Goal: Information Seeking & Learning: Learn about a topic

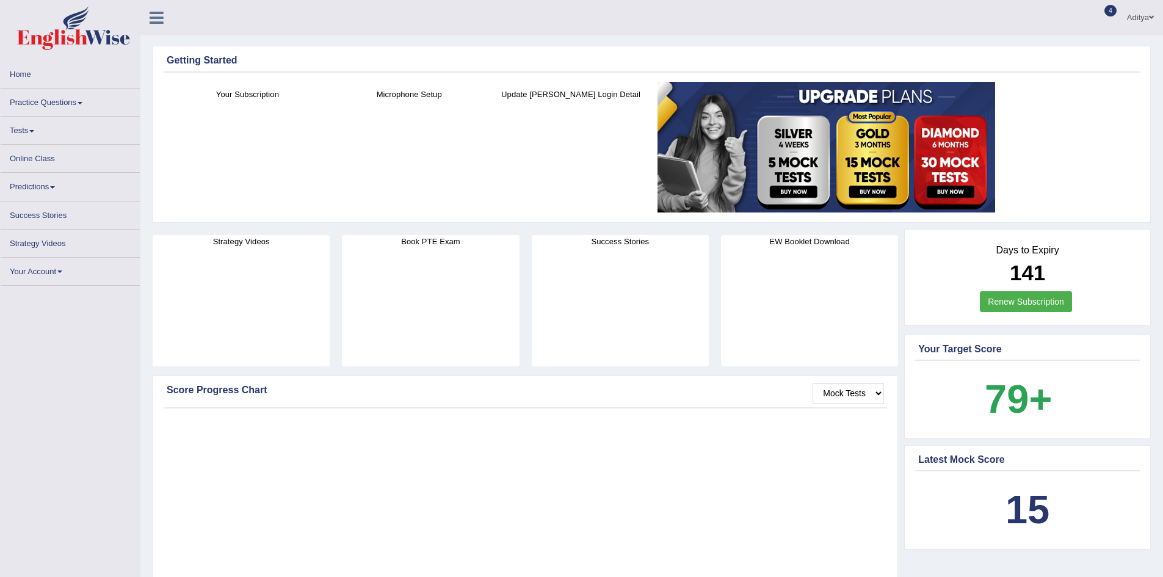
click at [43, 104] on link "Practice Questions" at bounding box center [70, 101] width 139 height 24
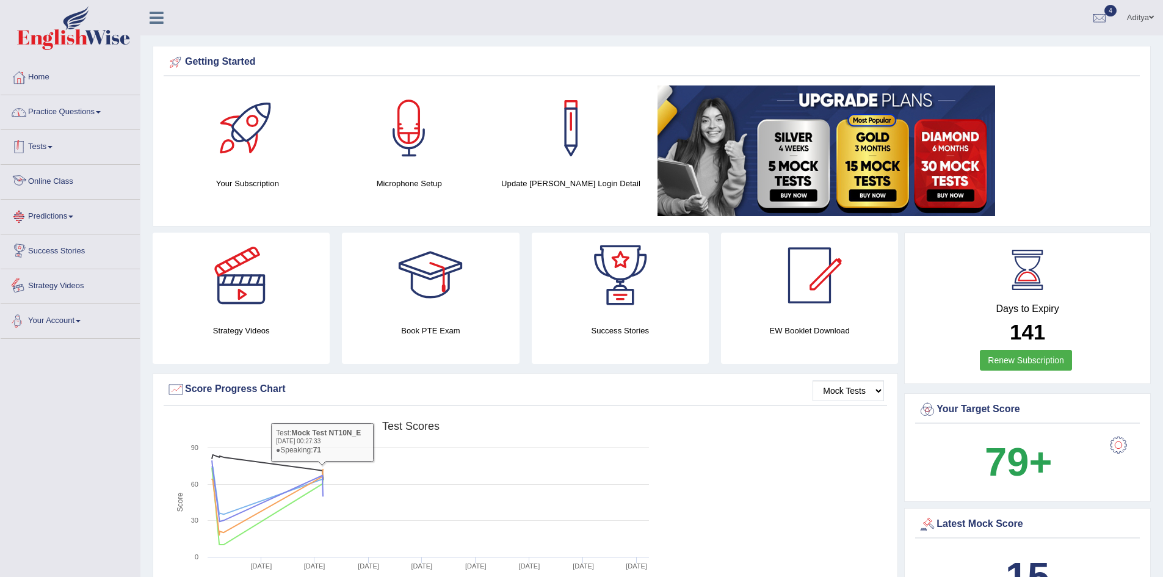
click at [87, 105] on link "Practice Questions" at bounding box center [70, 110] width 139 height 31
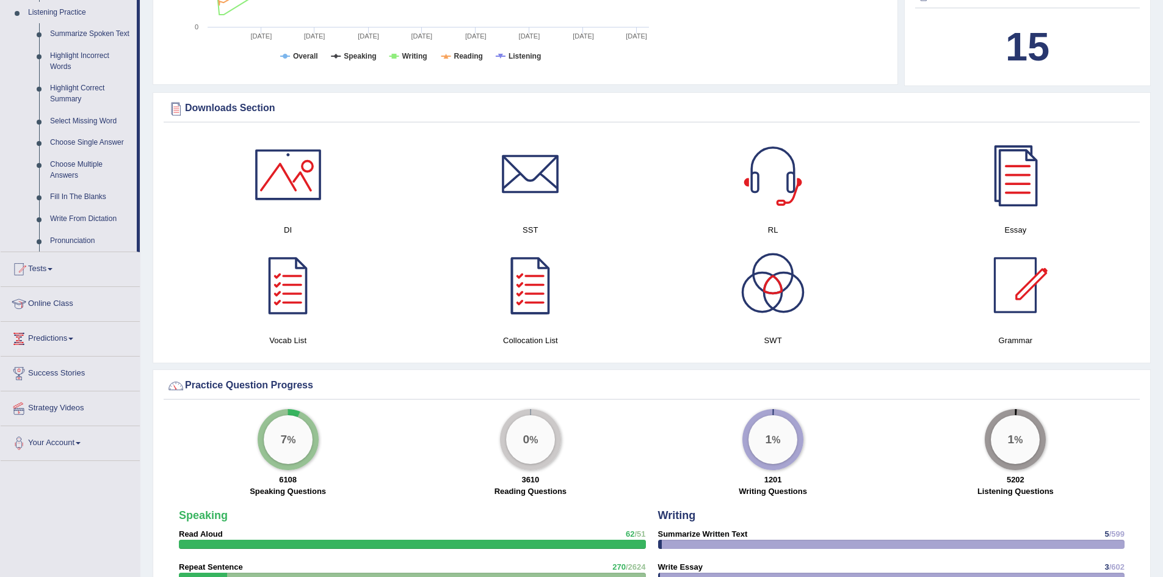
scroll to position [550, 0]
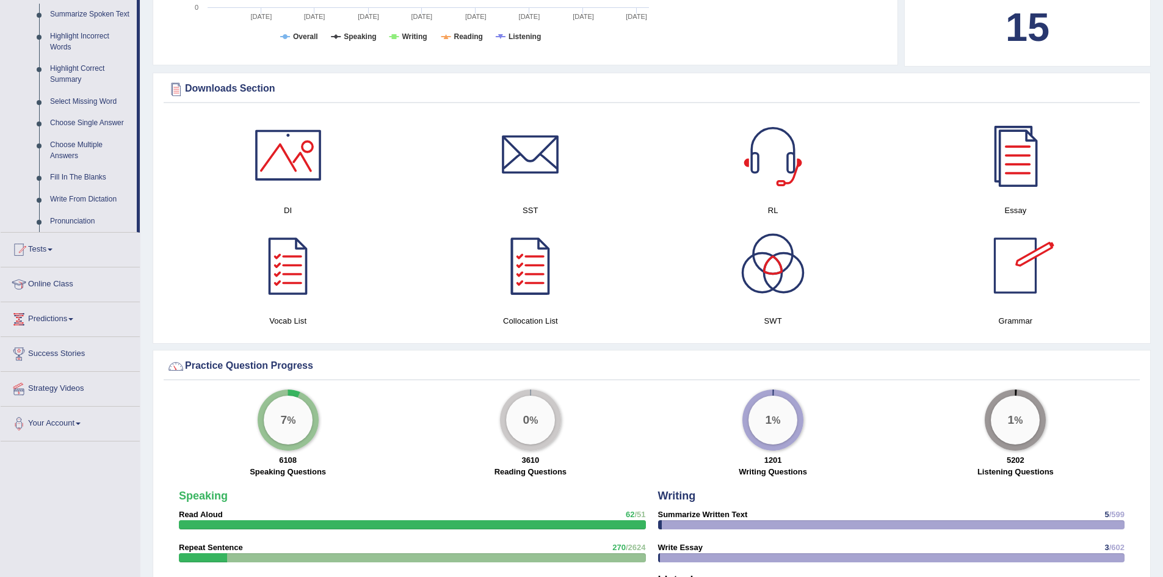
click at [1028, 264] on div at bounding box center [1015, 265] width 85 height 85
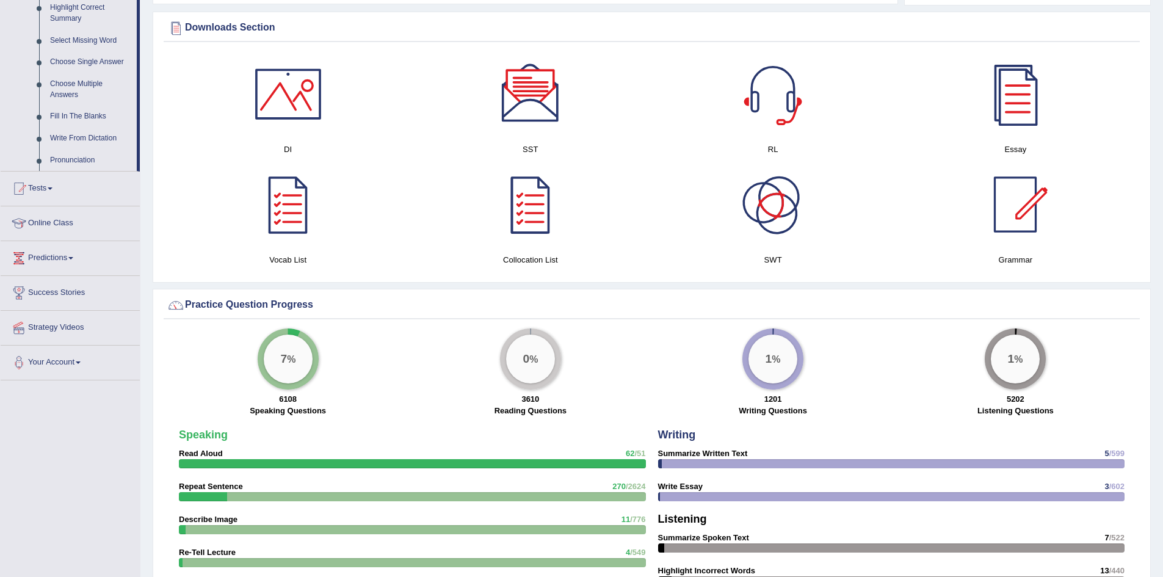
click at [786, 208] on div at bounding box center [772, 204] width 85 height 85
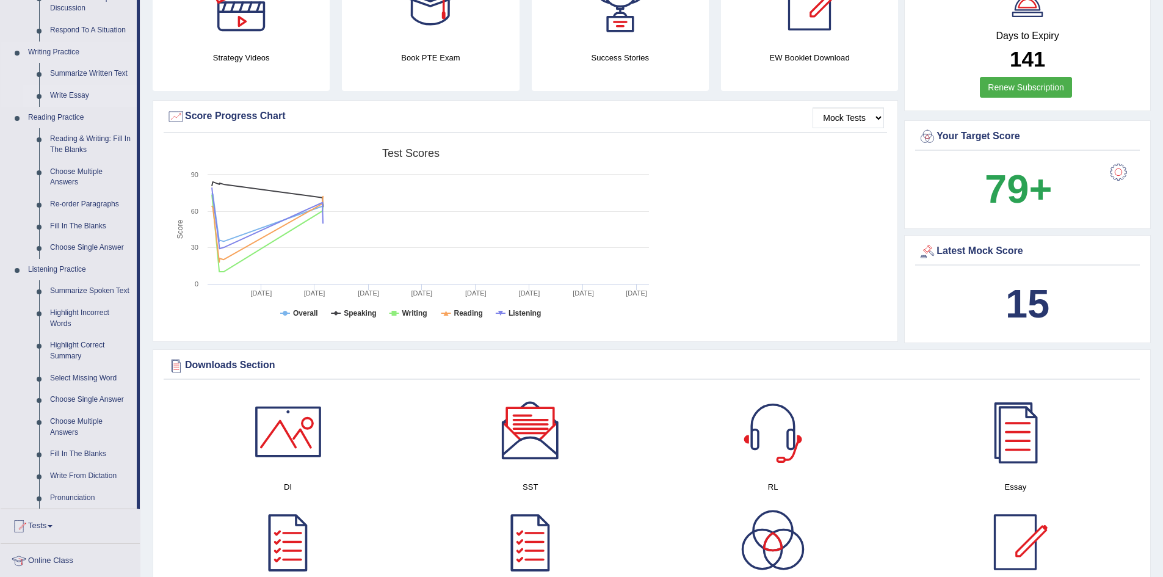
scroll to position [244, 0]
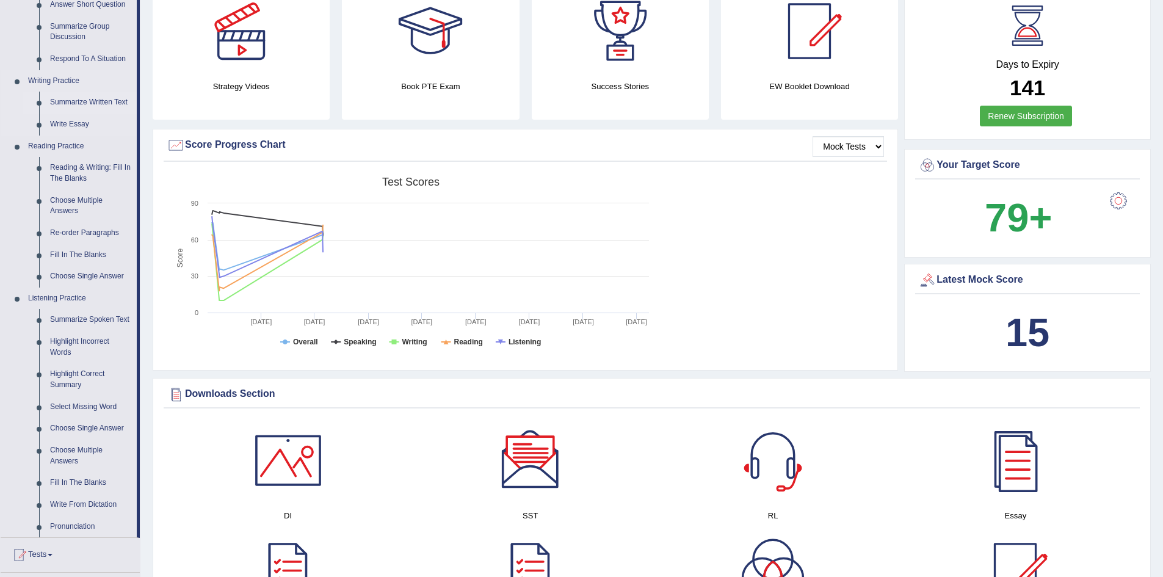
click at [100, 103] on link "Summarize Written Text" at bounding box center [91, 103] width 92 height 22
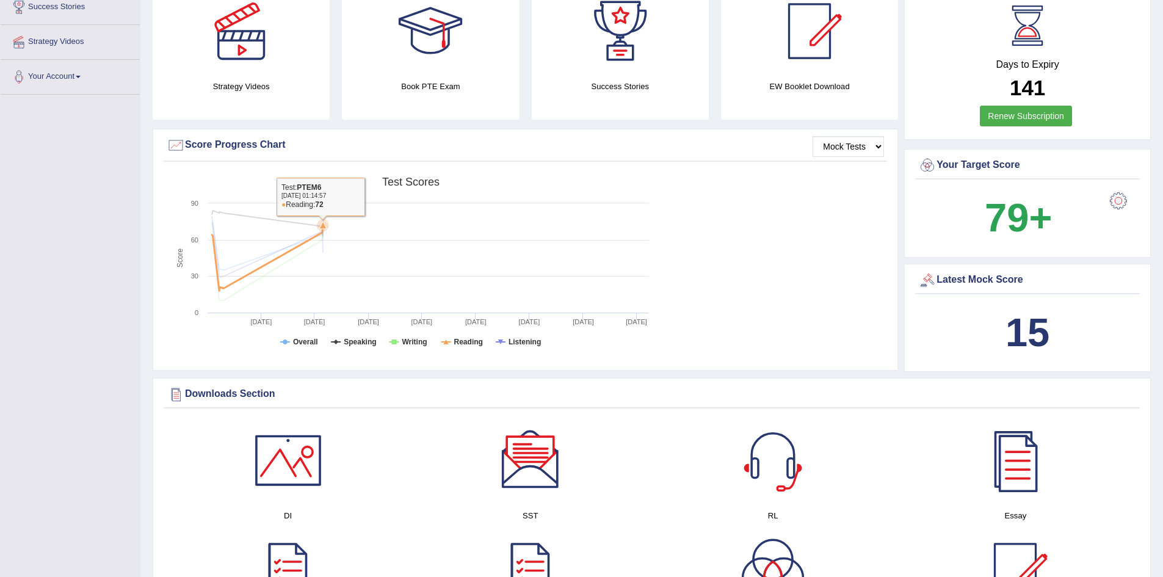
scroll to position [247, 0]
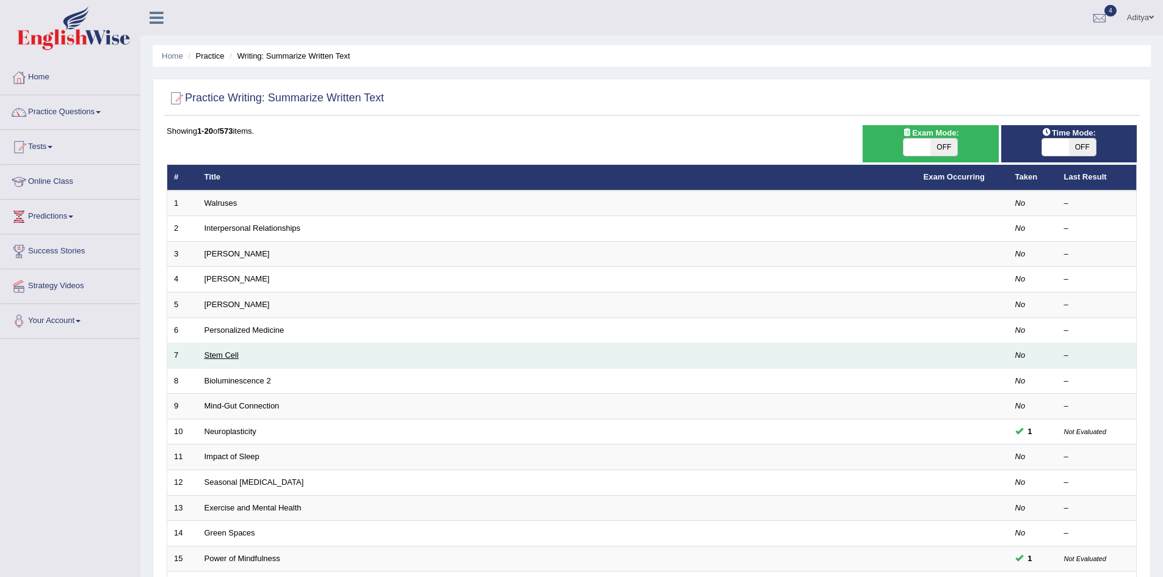
click at [230, 357] on link "Stem Cell" at bounding box center [222, 355] width 34 height 9
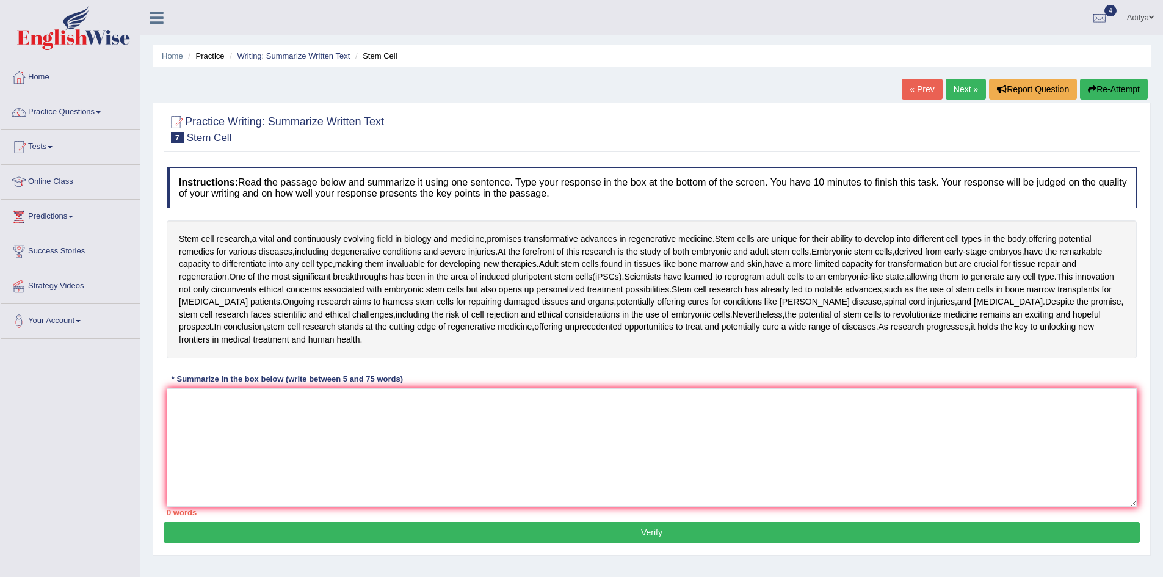
click at [386, 238] on span "field" at bounding box center [385, 239] width 16 height 13
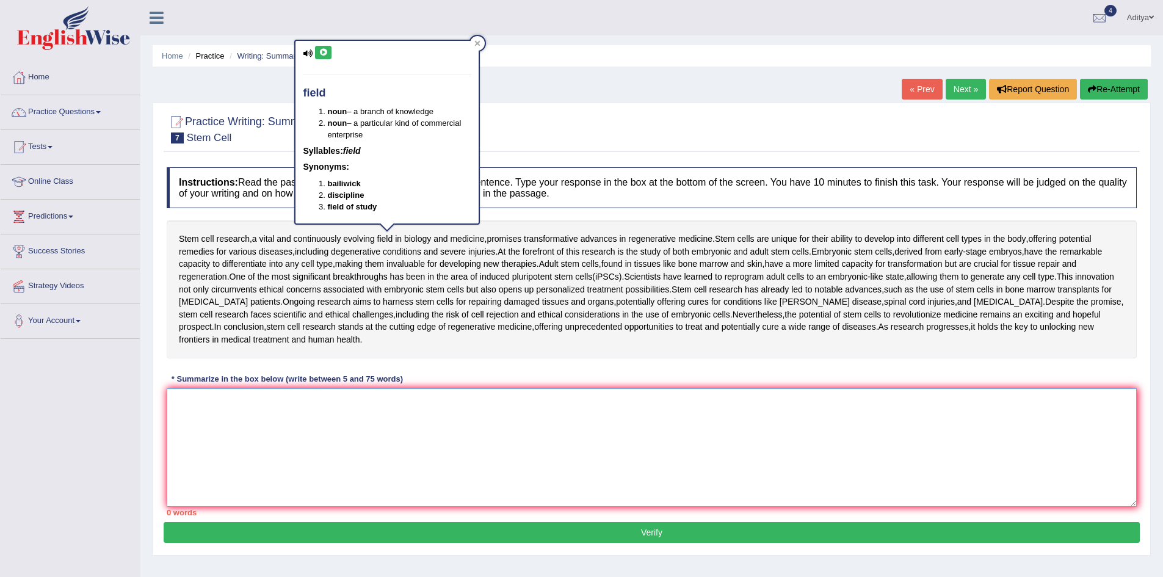
click at [467, 407] on textarea at bounding box center [652, 447] width 970 height 118
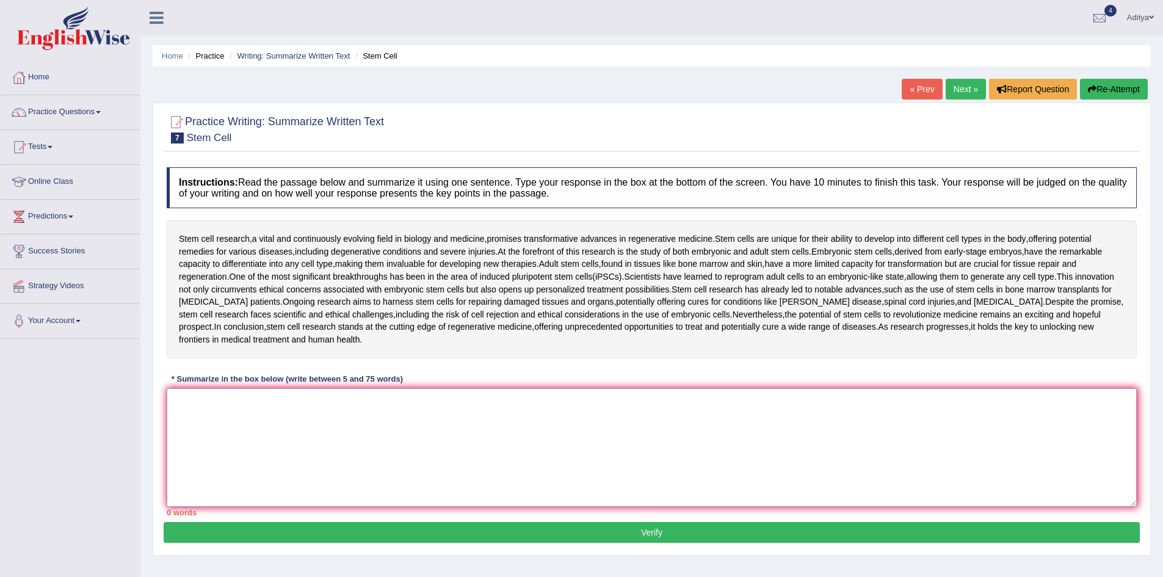
click at [373, 424] on textarea at bounding box center [652, 447] width 970 height 118
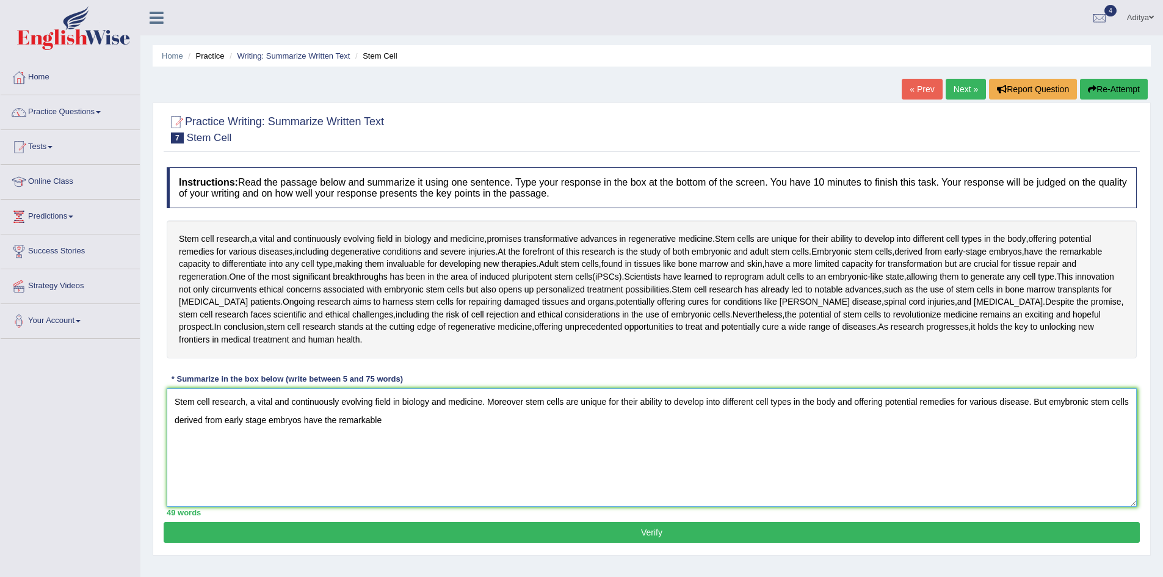
drag, startPoint x: 1047, startPoint y: 404, endPoint x: 1035, endPoint y: 405, distance: 12.3
click at [1035, 405] on textarea "Stem cell research, a vital and continuously evolving field in biology and medi…" at bounding box center [652, 447] width 970 height 118
click at [474, 423] on textarea "Stem cell research, a vital and continuously evolving field in biology and medi…" at bounding box center [652, 447] width 970 height 118
type textarea "Stem cell research, a vital and continuously evolving field in biology and medi…"
click at [578, 534] on button "Verify" at bounding box center [652, 532] width 976 height 21
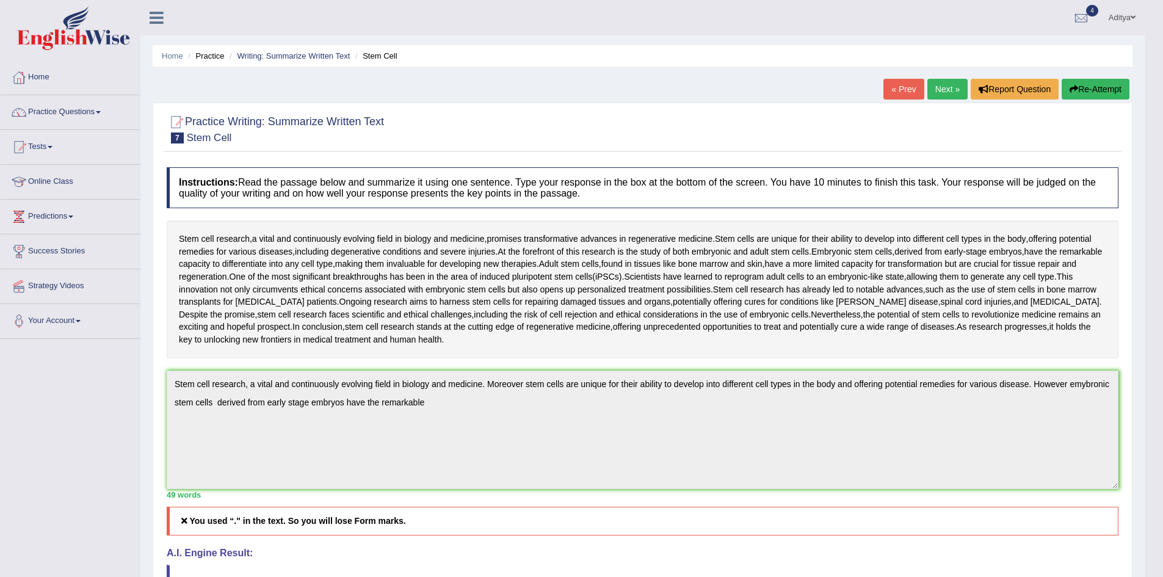
click at [948, 85] on link "Next »" at bounding box center [948, 89] width 40 height 21
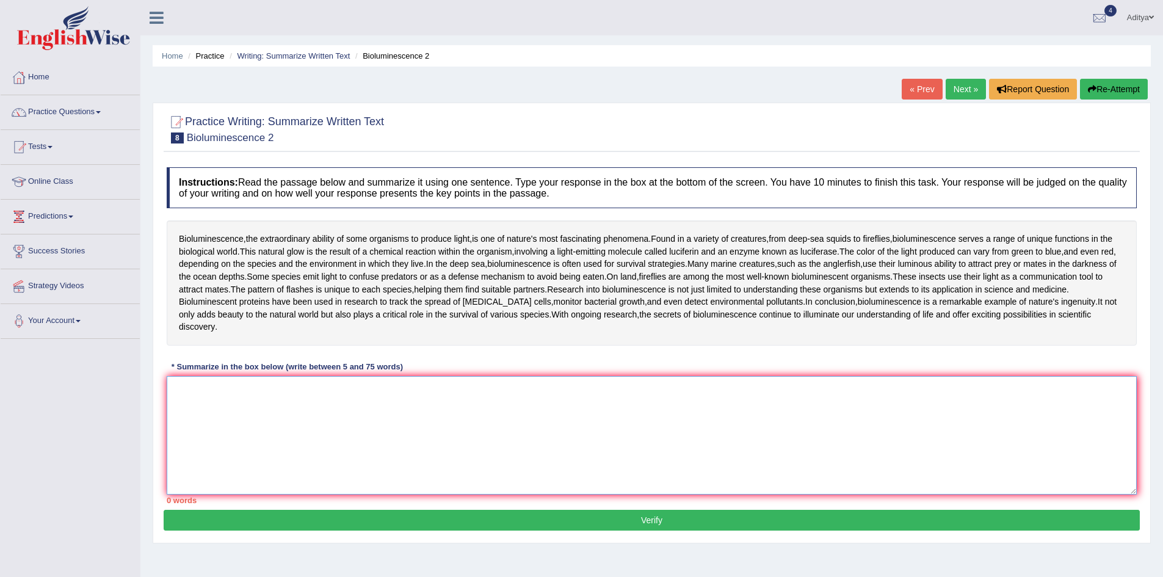
click at [218, 383] on textarea at bounding box center [652, 435] width 970 height 118
drag, startPoint x: 178, startPoint y: 234, endPoint x: 242, endPoint y: 244, distance: 64.9
click at [242, 244] on div "Bioluminescence , the extraordinary ability of some organisms to produce light …" at bounding box center [652, 282] width 970 height 125
click at [215, 391] on textarea at bounding box center [652, 435] width 970 height 118
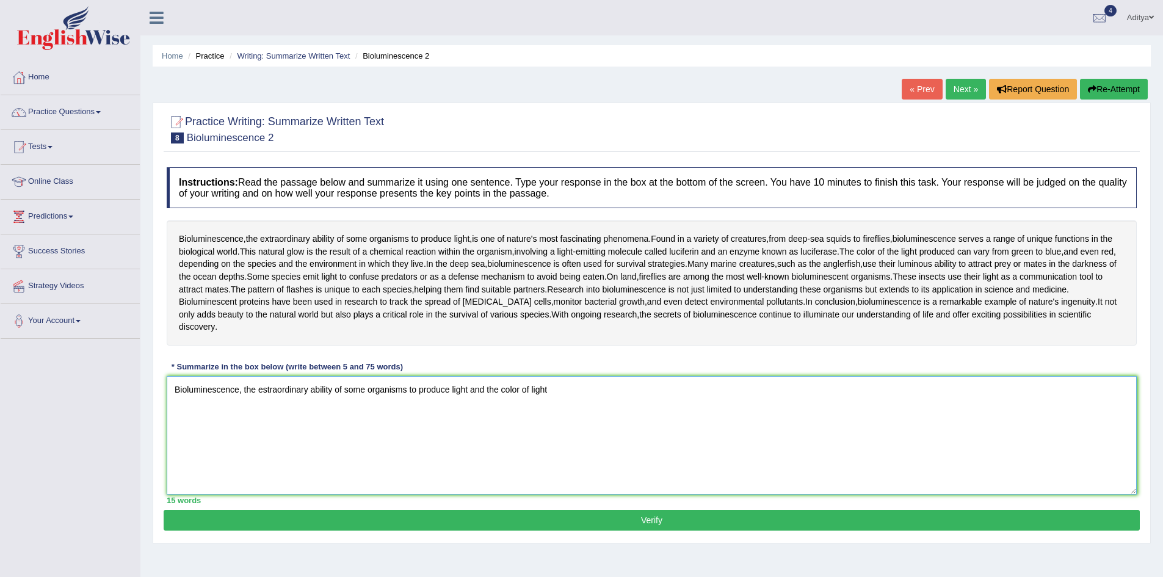
click at [503, 376] on textarea "Bioluminescence, the estraordinary ability of some organisms to produce light a…" at bounding box center [652, 435] width 970 height 118
click at [518, 379] on textarea "Bioluminescence, the estraordinary ability of some organisms to produce light a…" at bounding box center [652, 435] width 970 height 118
click at [490, 376] on textarea "Bioluminescence, the estraordinary ability of some organisms to produce light a…" at bounding box center [652, 435] width 970 height 118
click at [515, 379] on textarea "Bioluminescence, the estraordinary ability of some organisms to produce light a…" at bounding box center [652, 435] width 970 height 118
click at [560, 380] on textarea "Bioluminescence, the estraordinary ability of some organisms to produce light a…" at bounding box center [652, 435] width 970 height 118
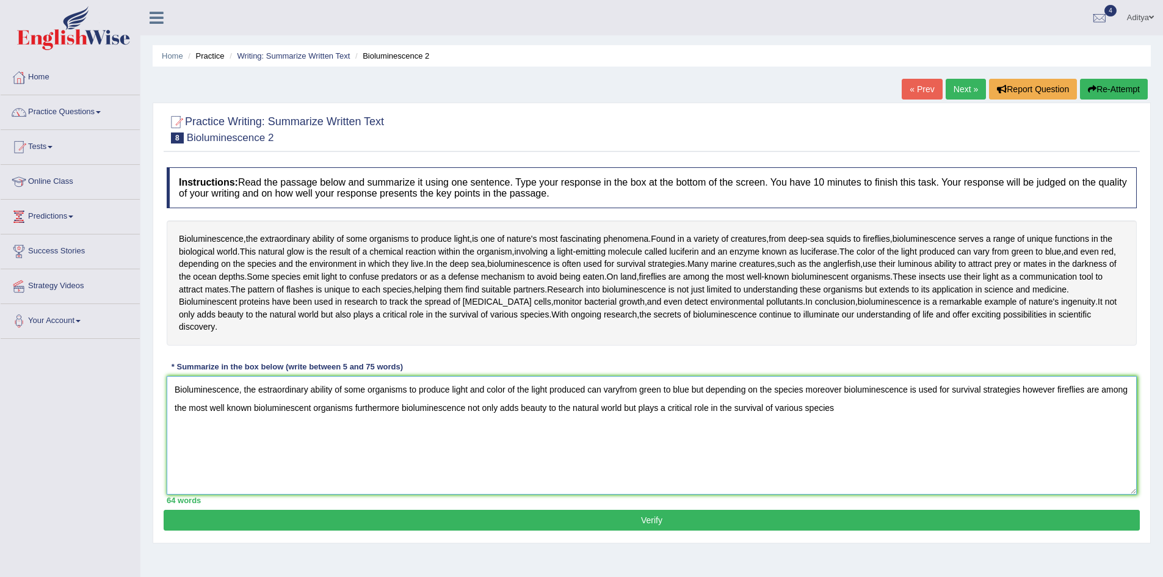
type textarea "Bioluminescence, the estraordinary ability of some organisms to produce light a…"
click at [504, 510] on button "Verify" at bounding box center [652, 520] width 976 height 21
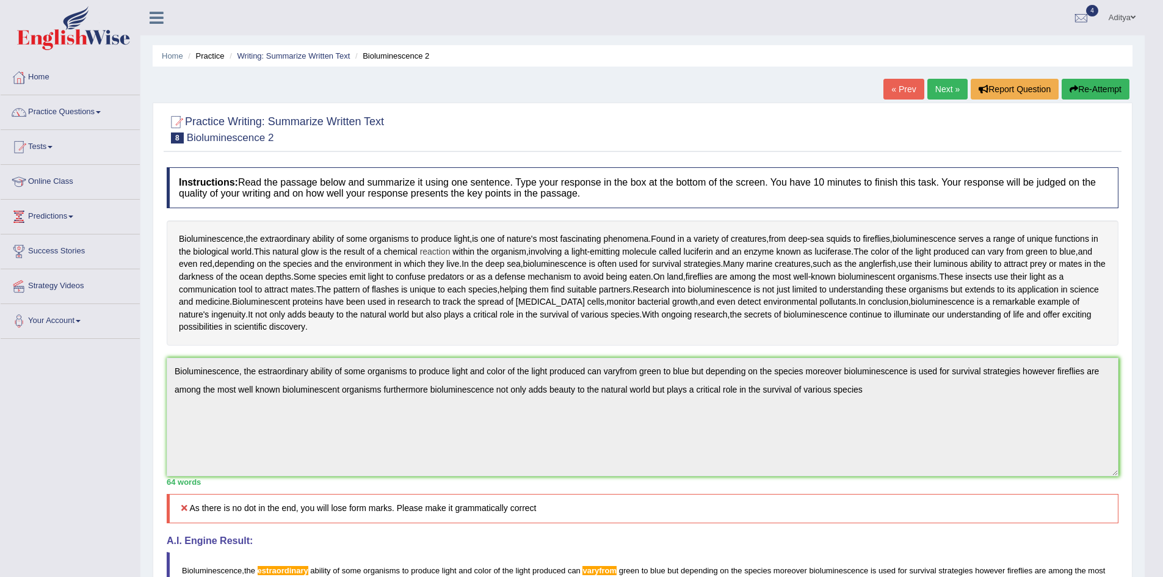
click at [451, 255] on span "reaction" at bounding box center [435, 251] width 31 height 13
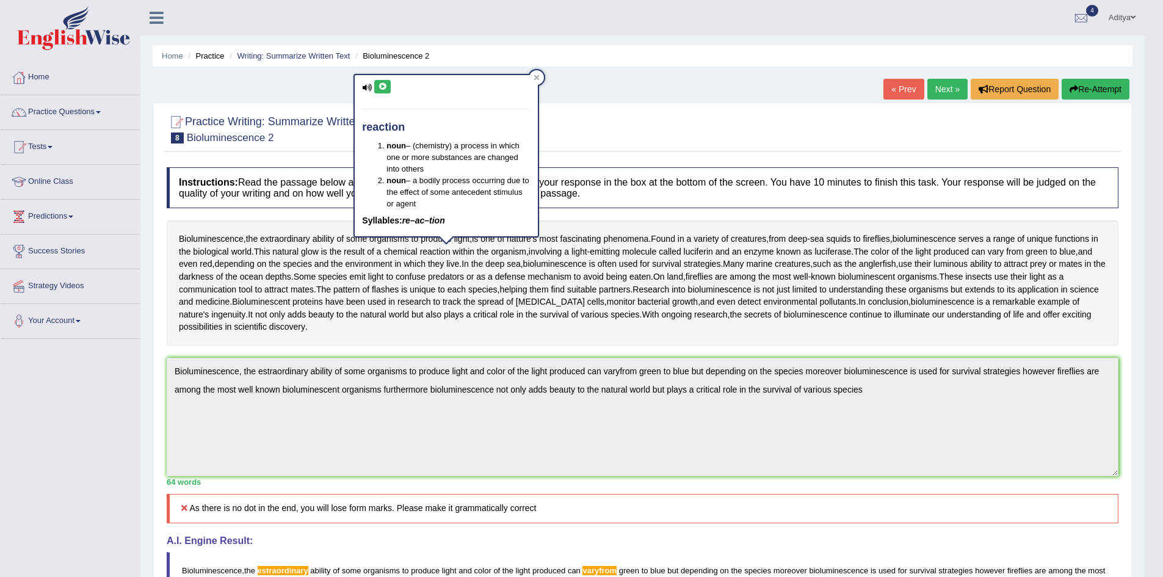
drag, startPoint x: 539, startPoint y: 73, endPoint x: 632, endPoint y: 221, distance: 175.4
click at [538, 75] on div at bounding box center [536, 77] width 15 height 15
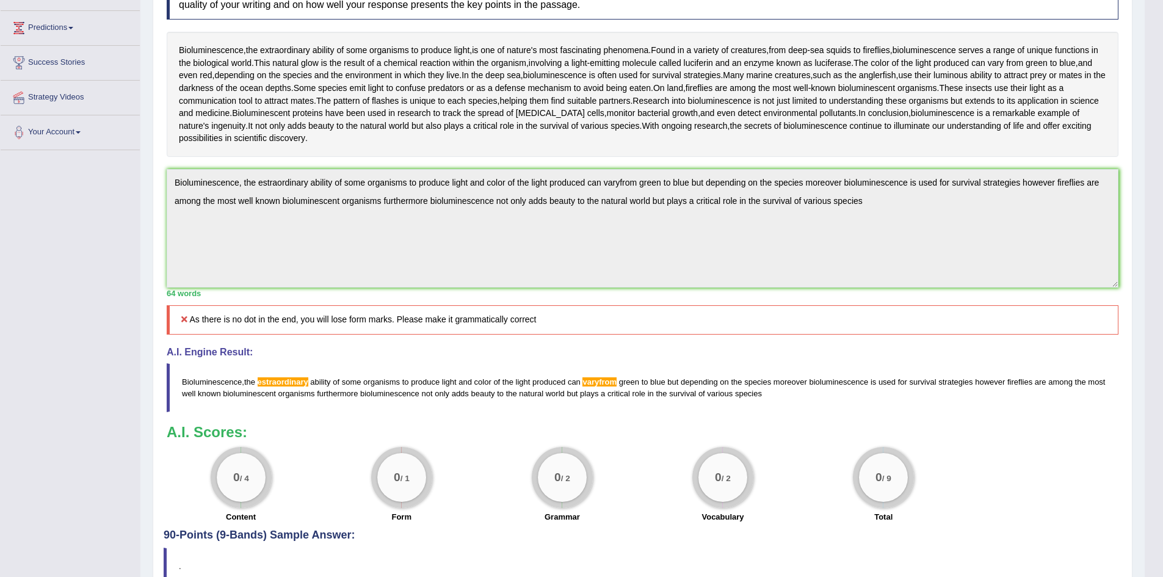
scroll to position [61, 0]
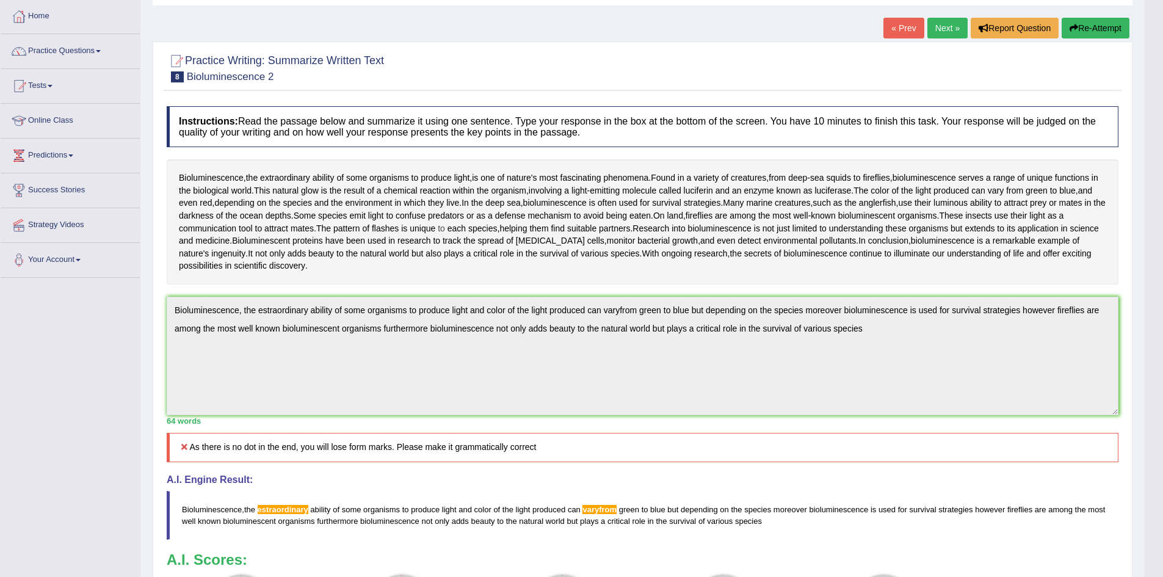
click at [445, 224] on span "to" at bounding box center [441, 228] width 7 height 13
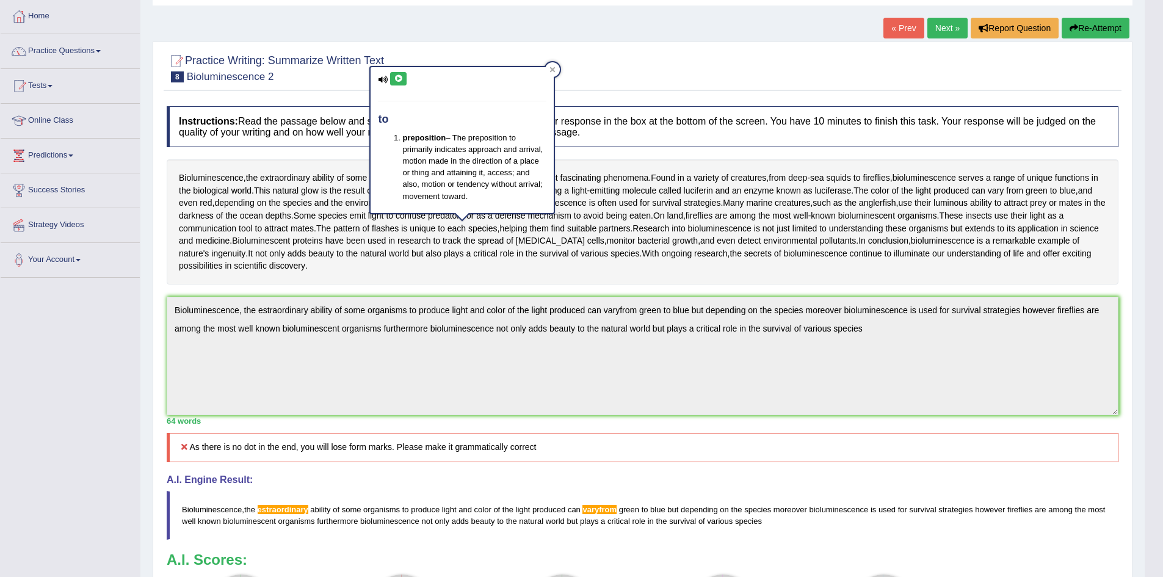
click at [562, 67] on div at bounding box center [643, 67] width 952 height 37
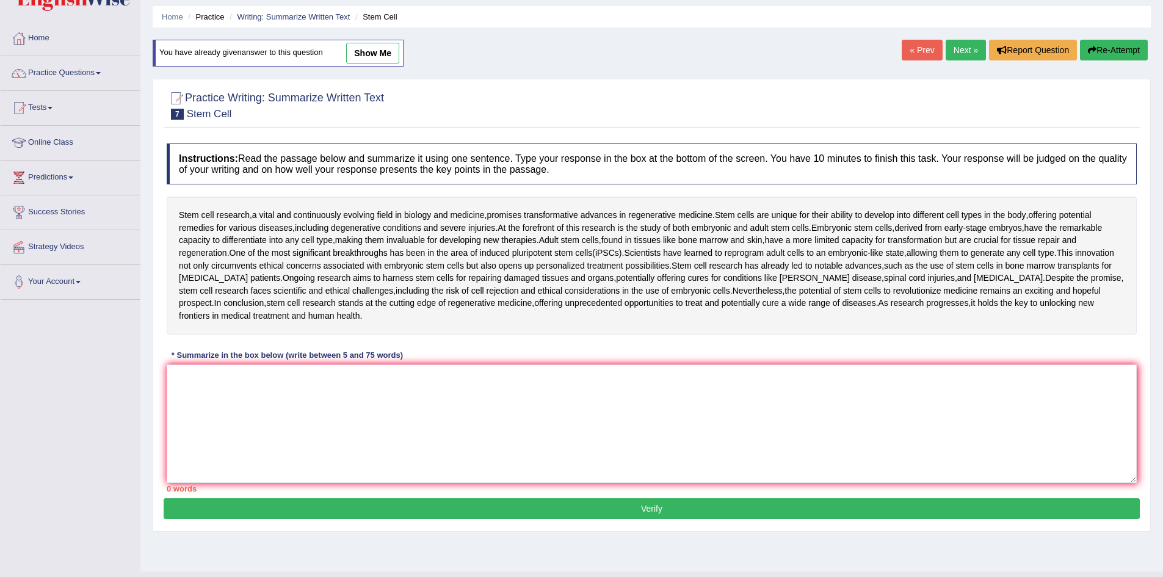
scroll to position [61, 0]
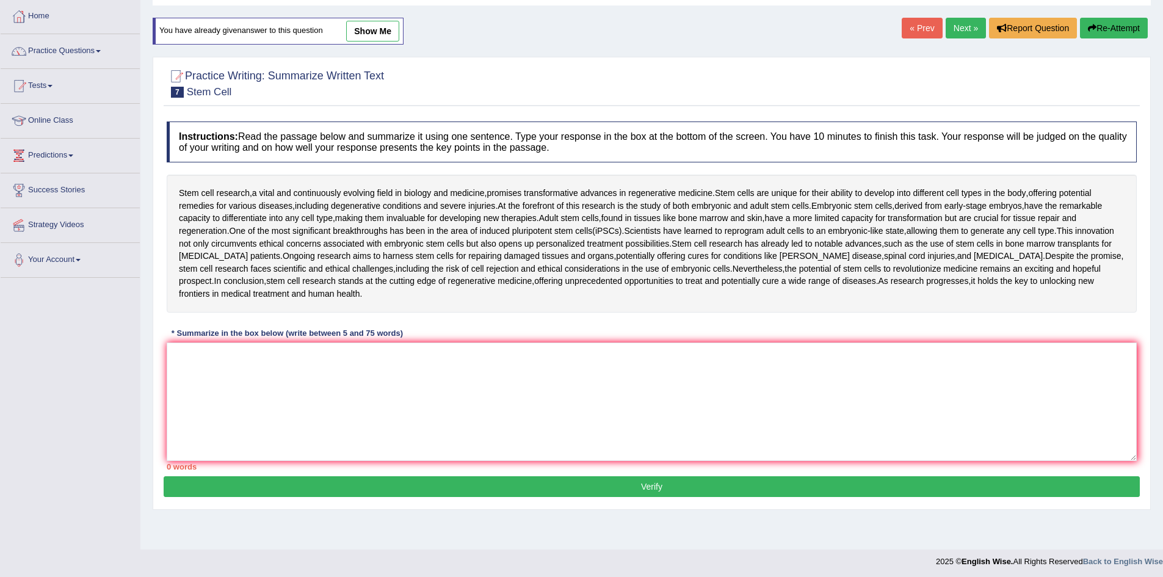
click at [972, 22] on link "Next »" at bounding box center [966, 28] width 40 height 21
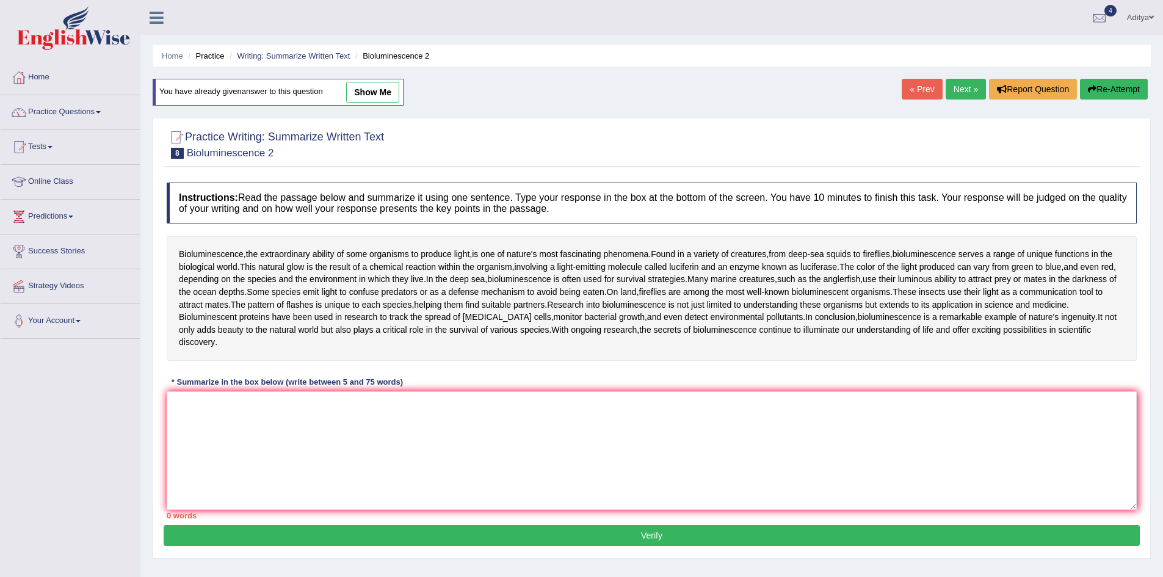
click at [971, 102] on div "« Prev Next » Report Question Re-Attempt" at bounding box center [1026, 91] width 249 height 24
click at [969, 93] on link "Next »" at bounding box center [966, 89] width 40 height 21
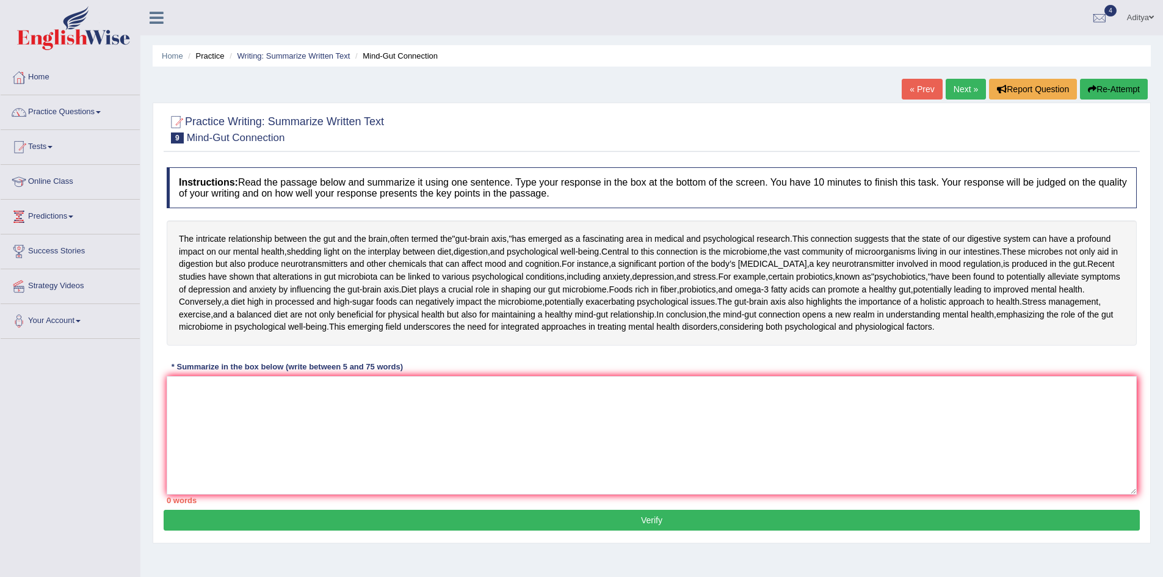
scroll to position [61, 0]
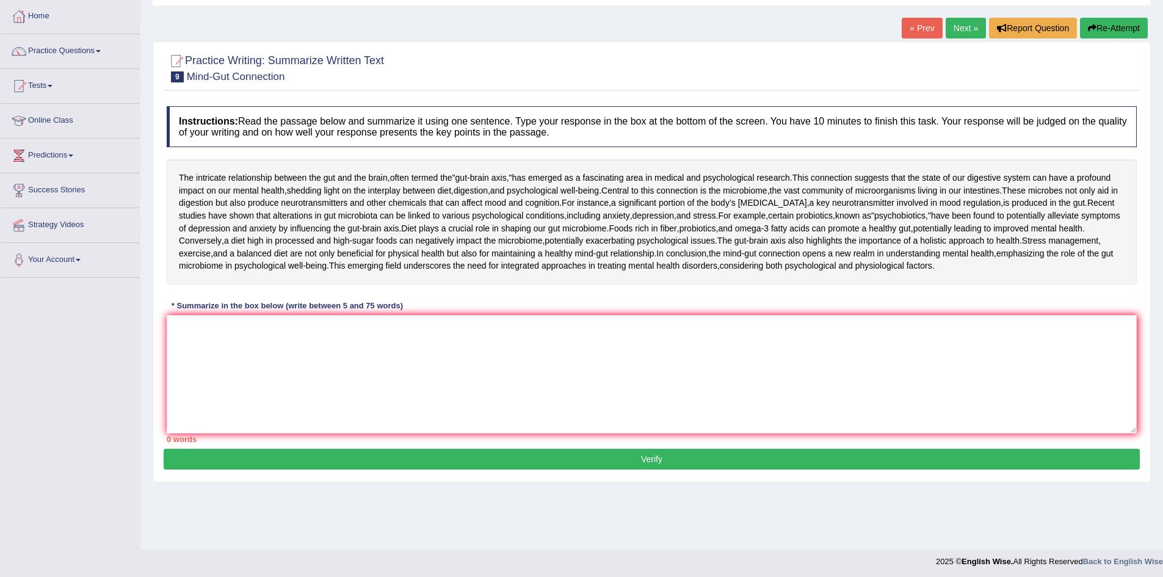
drag, startPoint x: 914, startPoint y: 183, endPoint x: 1081, endPoint y: 185, distance: 166.7
click at [1081, 185] on div "The intricate relationship between the gut and the brain , often termed the " g…" at bounding box center [652, 221] width 970 height 125
click at [220, 425] on textarea at bounding box center [652, 374] width 970 height 118
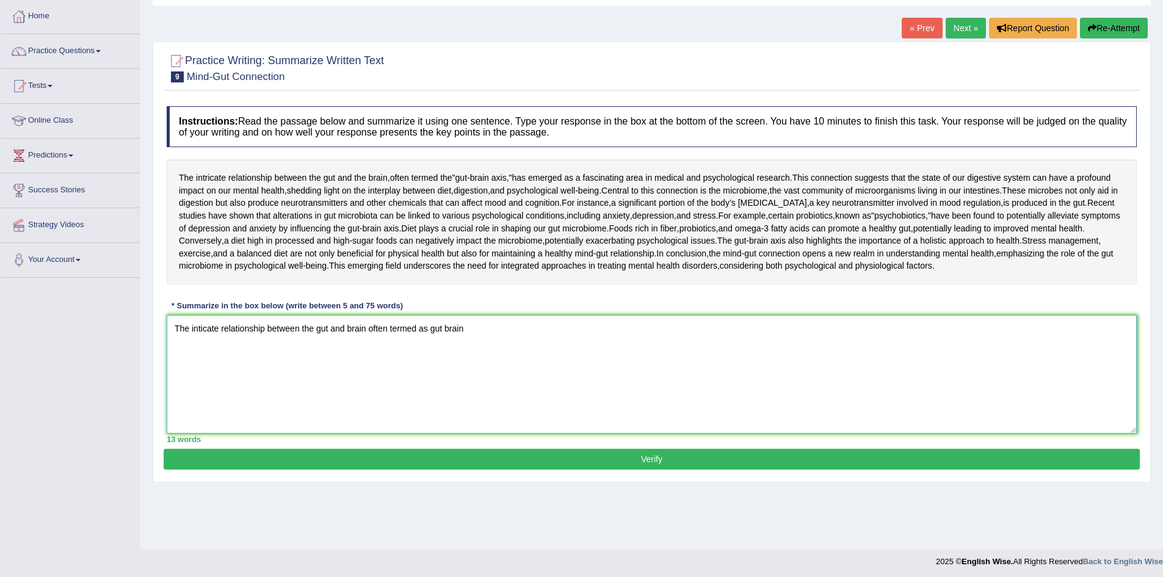
drag, startPoint x: 481, startPoint y: 429, endPoint x: 176, endPoint y: 419, distance: 304.9
click at [176, 419] on textarea "The inticate relationship between the gut and brain often termed as gut brain" at bounding box center [652, 374] width 970 height 118
click at [480, 432] on textarea "The inticate relationship between the gut and brain often termed as gut brain" at bounding box center [652, 374] width 970 height 118
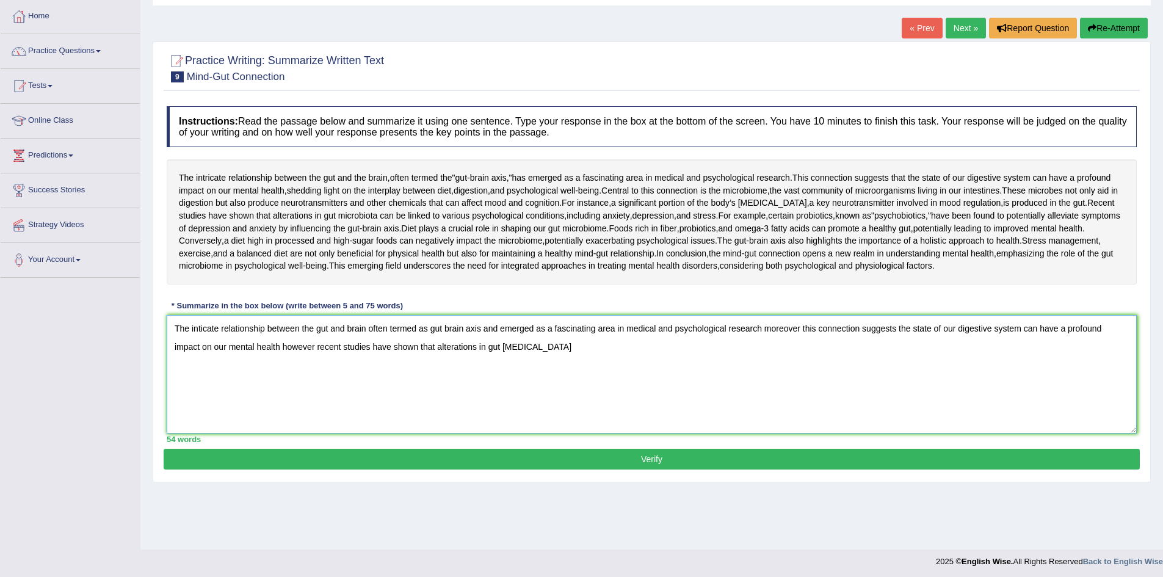
click at [282, 434] on textarea "The inticate relationship between the gut and brain often termed as gut brain a…" at bounding box center [652, 374] width 970 height 118
click at [549, 434] on textarea "The inticate relationship between the gut and brain often termed as gut brain a…" at bounding box center [652, 374] width 970 height 118
click at [642, 434] on textarea "The inticate relationship between the gut and brain often termed as gut brain a…" at bounding box center [652, 374] width 970 height 118
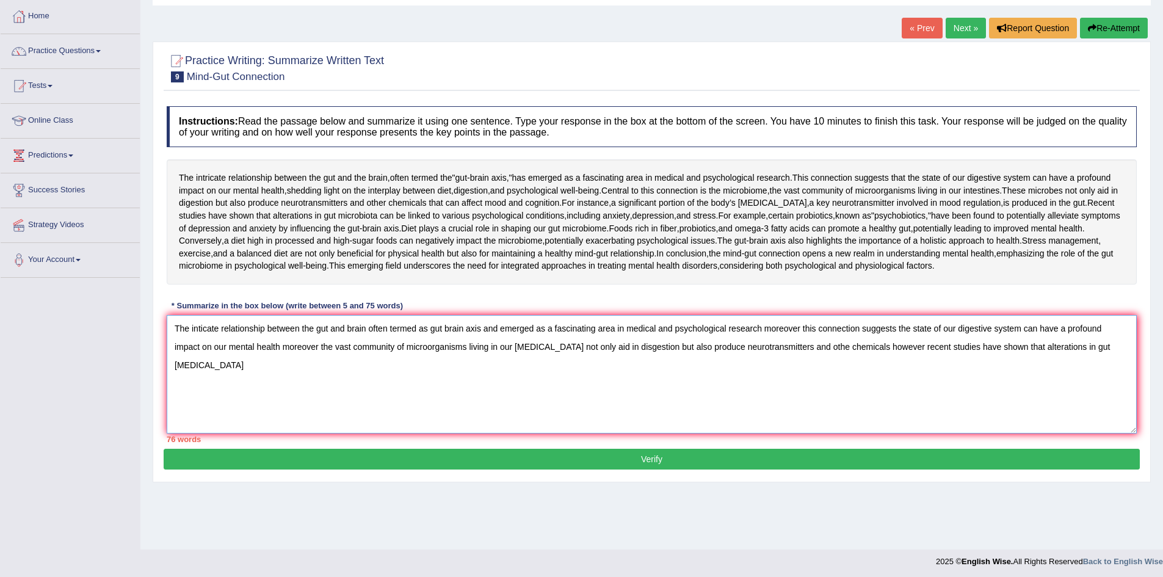
click at [814, 434] on textarea "The inticate relationship between the gut and brain often termed as gut brain a…" at bounding box center [652, 374] width 970 height 118
click at [1121, 434] on textarea "The inticate relationship between the gut and brain often termed as gut brain a…" at bounding box center [652, 374] width 970 height 118
drag, startPoint x: 906, startPoint y: 446, endPoint x: 1141, endPoint y: 446, distance: 234.5
click at [1141, 446] on div "Practice Writing: Summarize Written Text 9 Mind-Gut Connection Instructions: Re…" at bounding box center [652, 262] width 998 height 441
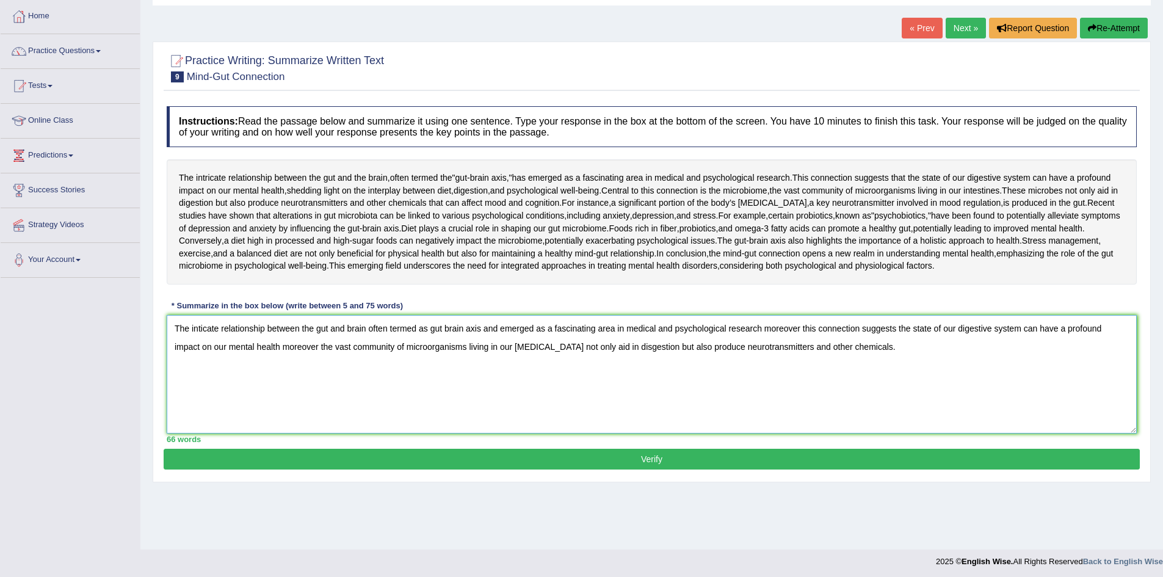
drag, startPoint x: 861, startPoint y: 446, endPoint x: 167, endPoint y: 436, distance: 693.8
click at [167, 434] on textarea "The inticate relationship between the gut and brain often termed as gut brain a…" at bounding box center [652, 374] width 970 height 118
type textarea "The inticate relationship between the gut and brain often termed as gut brain a…"
click at [664, 470] on button "Verify" at bounding box center [652, 459] width 976 height 21
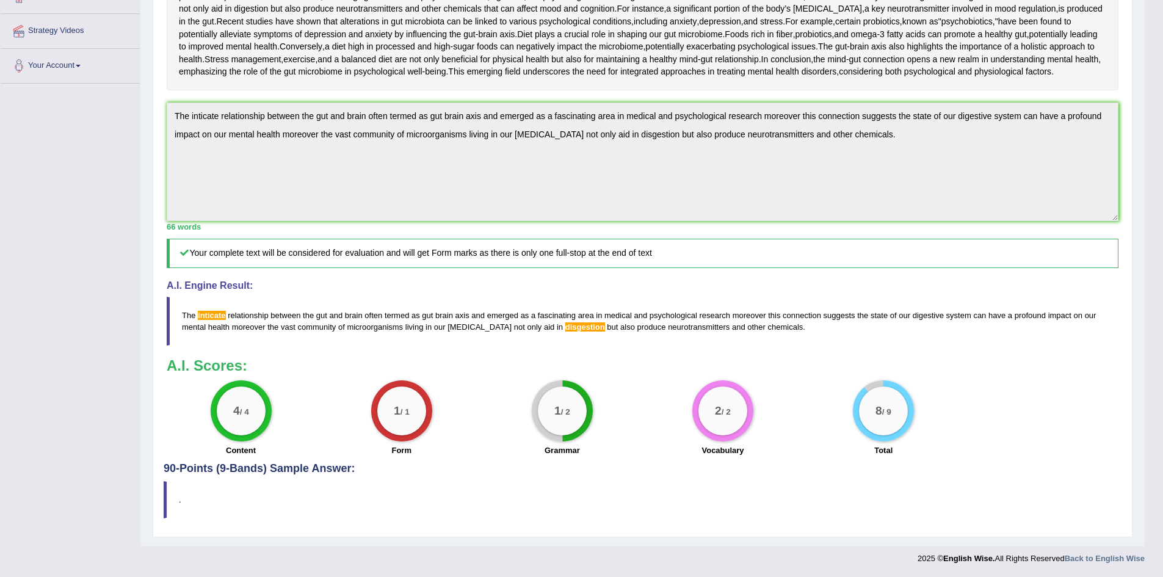
scroll to position [295, 0]
click at [220, 320] on span "inticate" at bounding box center [212, 315] width 28 height 9
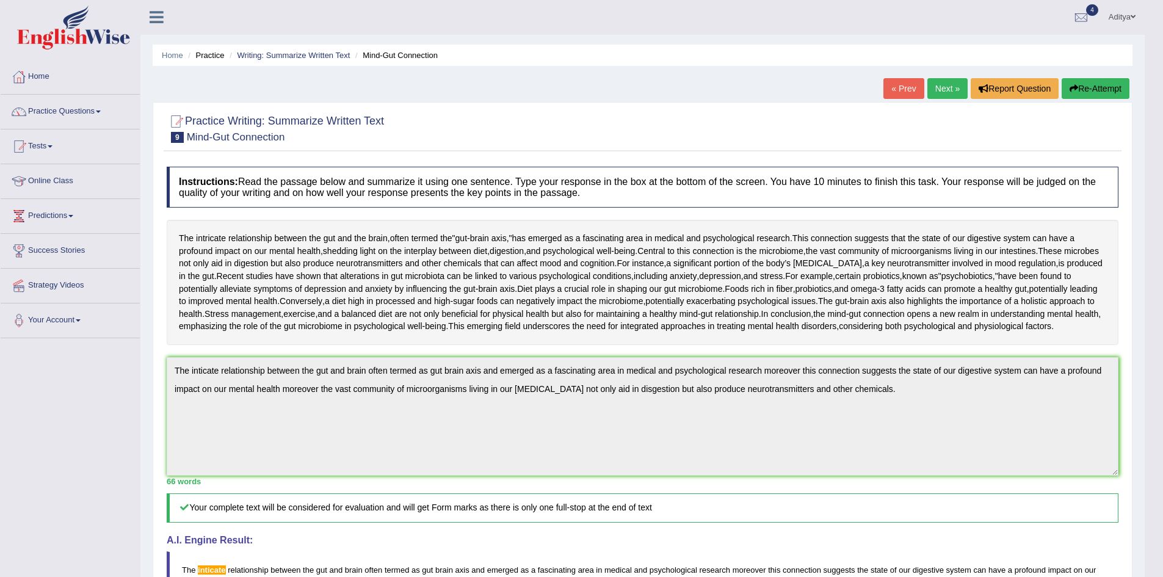
scroll to position [0, 0]
click at [939, 85] on link "Next »" at bounding box center [948, 89] width 40 height 21
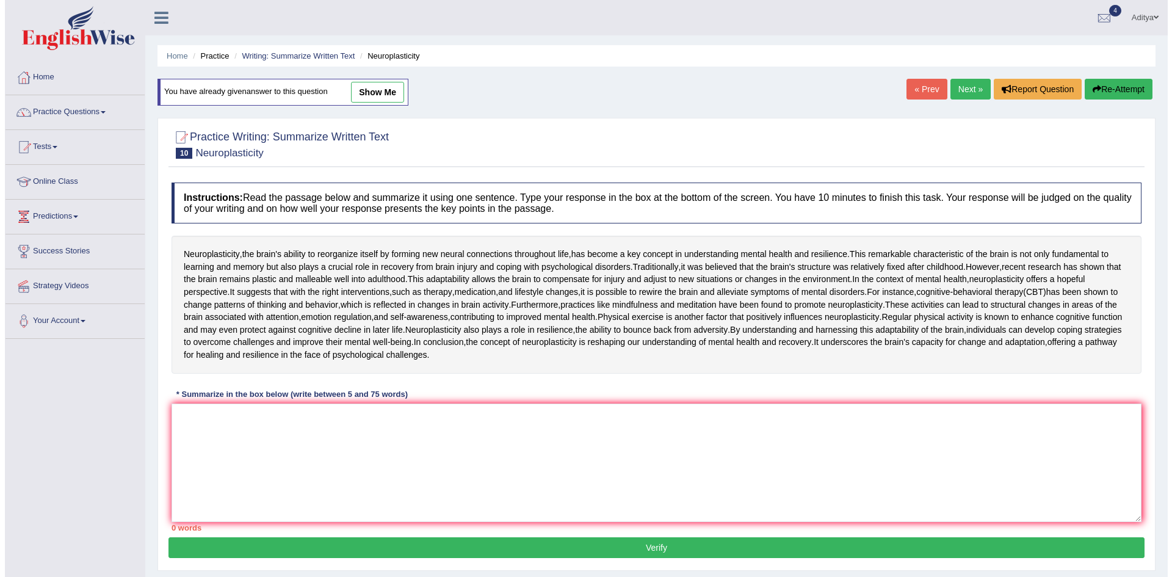
scroll to position [61, 0]
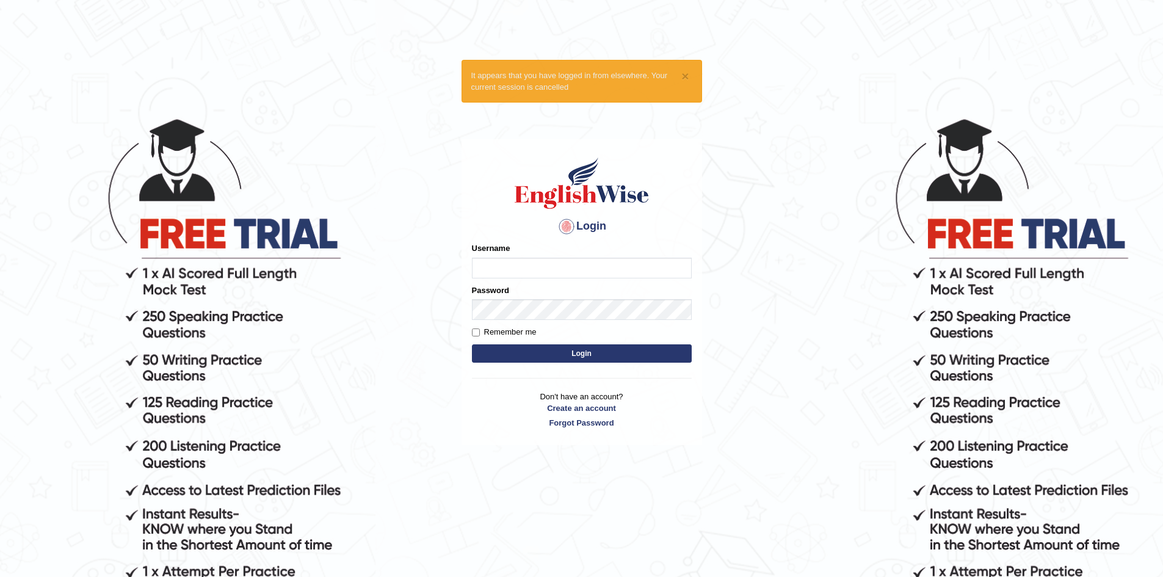
type input "Aditya1"
click at [522, 345] on button "Login" at bounding box center [582, 353] width 220 height 18
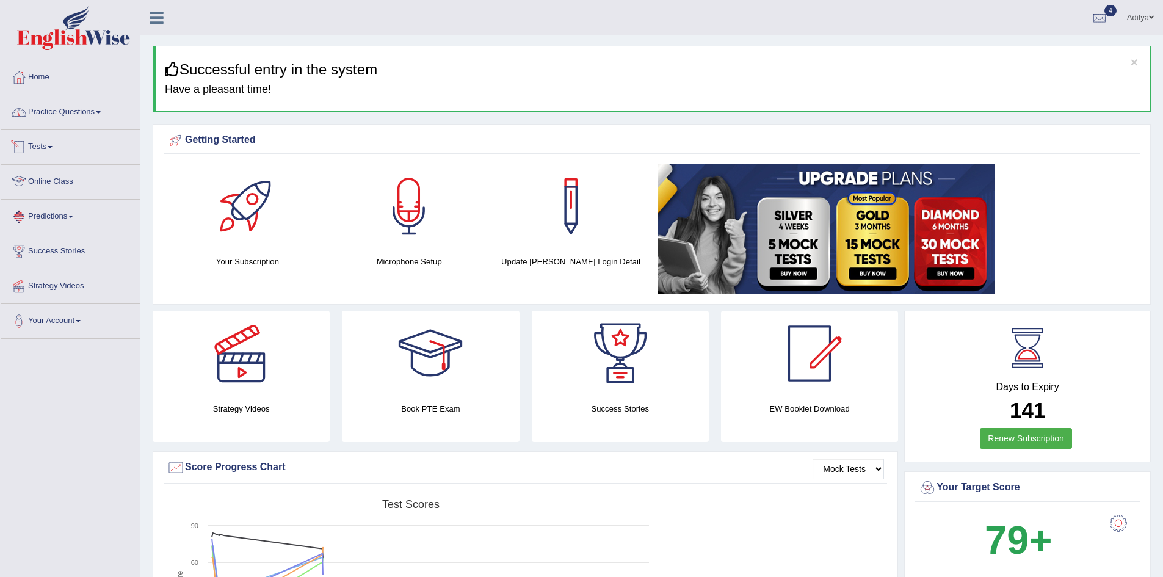
click at [65, 113] on link "Practice Questions" at bounding box center [70, 110] width 139 height 31
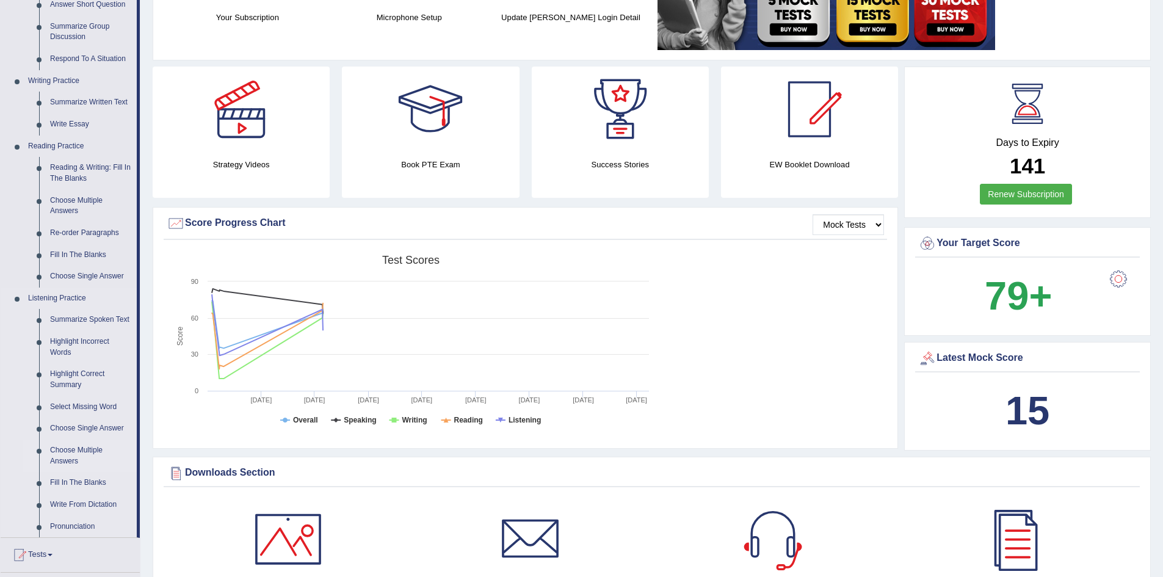
scroll to position [305, 0]
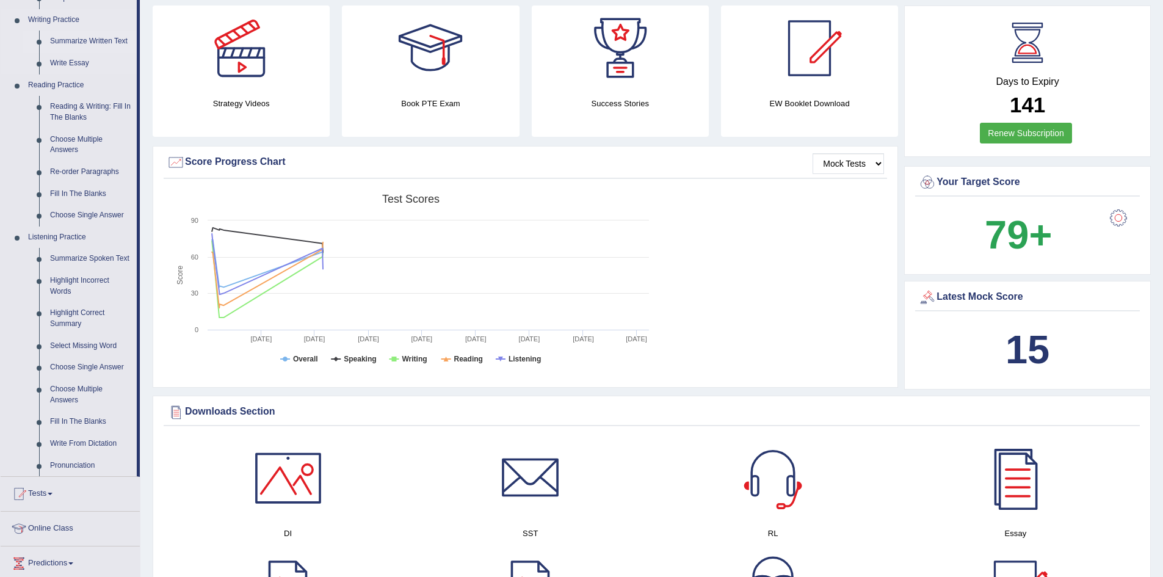
click at [76, 40] on link "Summarize Written Text" at bounding box center [91, 42] width 92 height 22
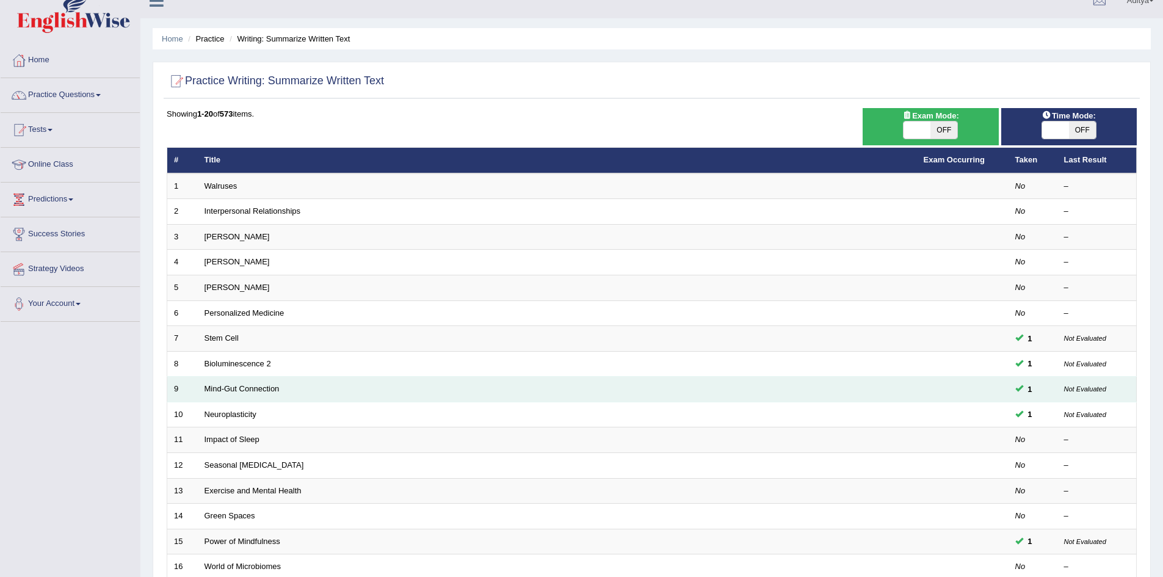
scroll to position [231, 0]
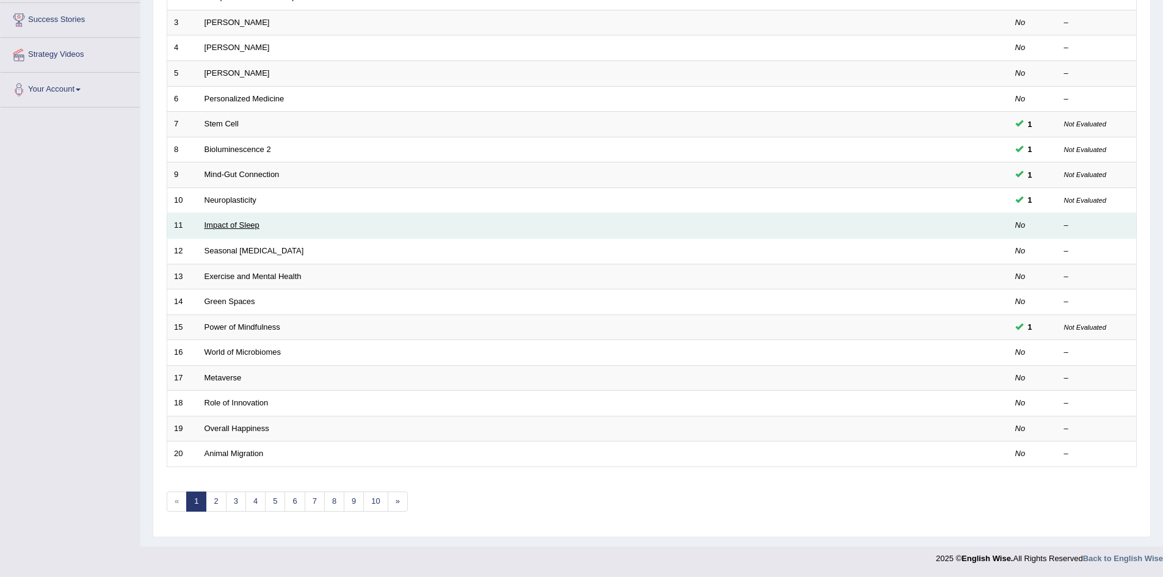
click at [236, 222] on link "Impact of Sleep" at bounding box center [232, 224] width 55 height 9
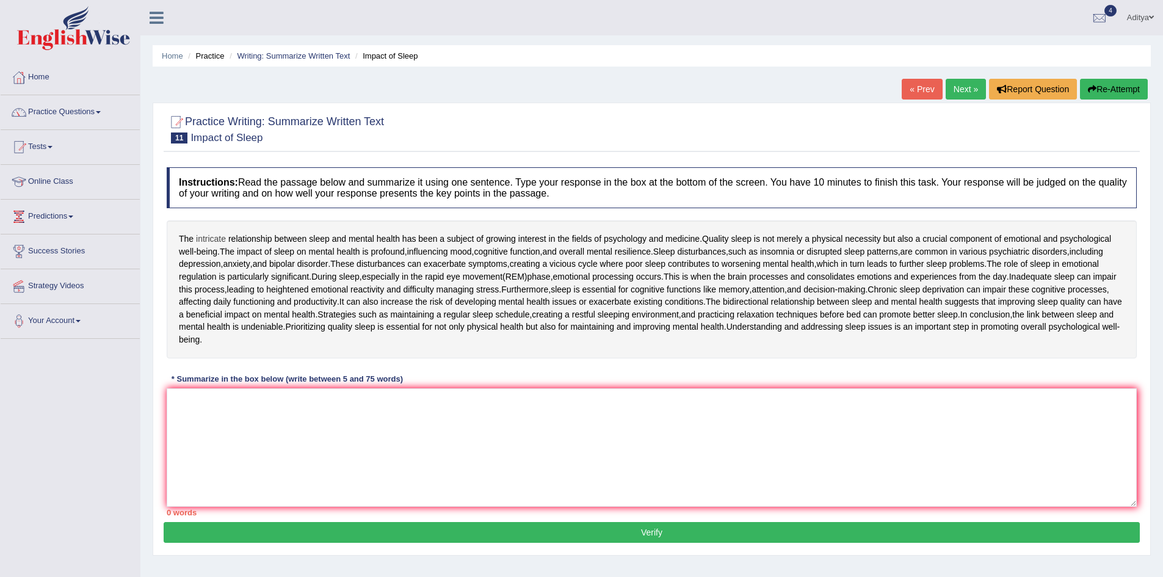
click at [216, 238] on span "intricate" at bounding box center [211, 239] width 30 height 13
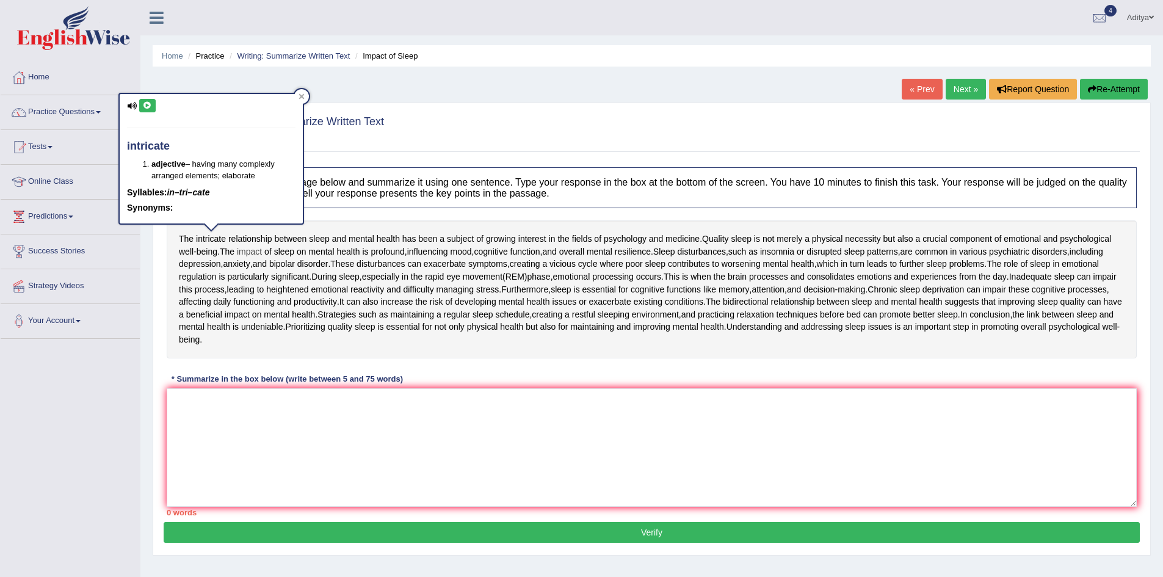
click at [249, 253] on span "impact" at bounding box center [249, 251] width 25 height 13
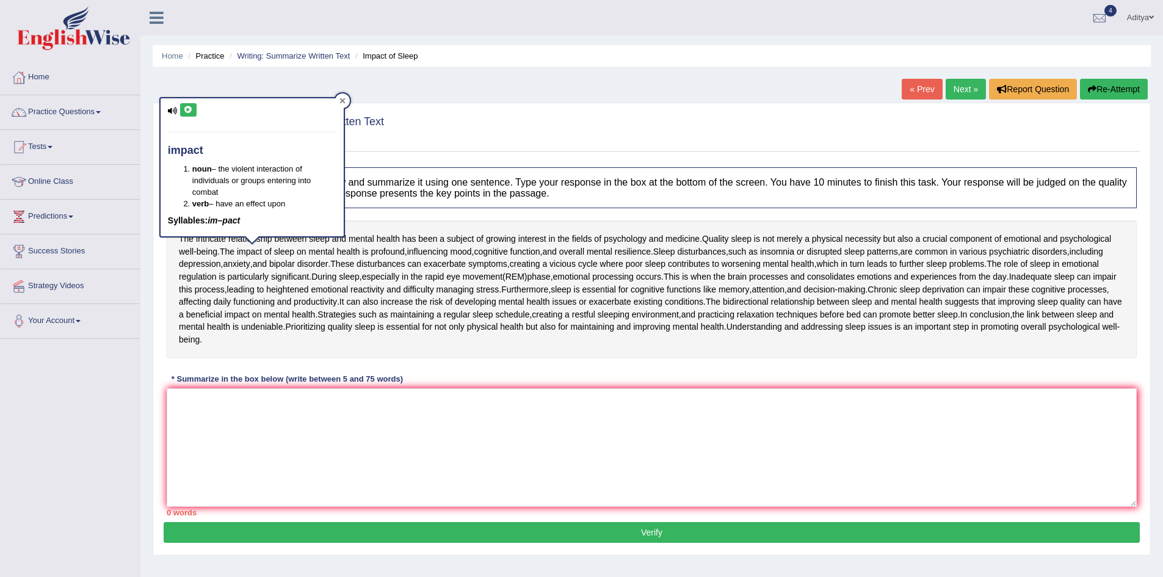
click at [341, 101] on icon at bounding box center [343, 101] width 6 height 6
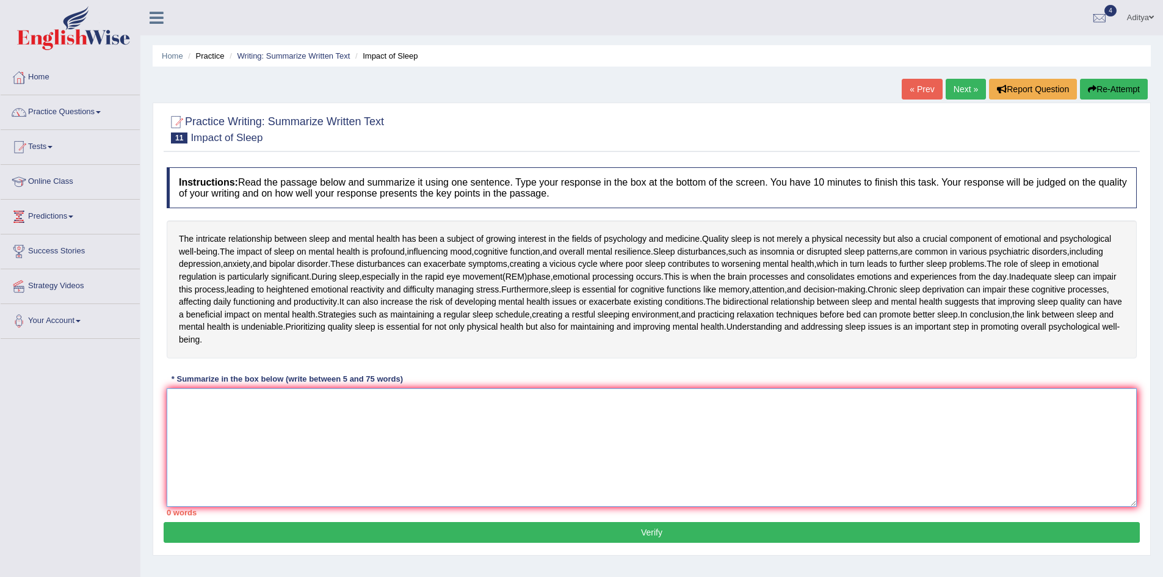
click at [248, 416] on textarea at bounding box center [652, 447] width 970 height 118
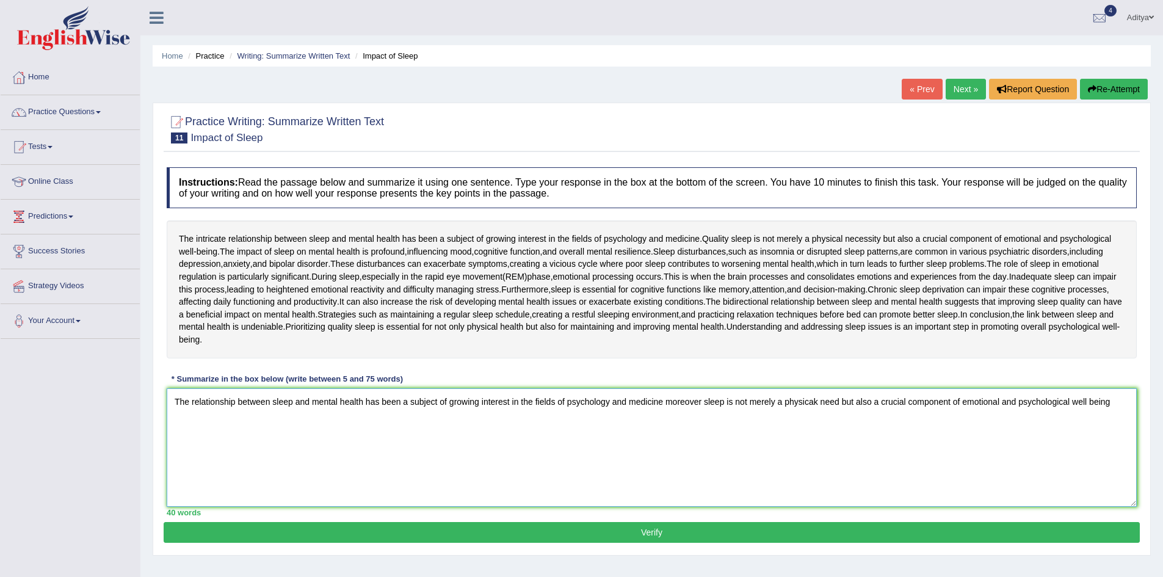
click at [815, 402] on textarea "The relationship between sleep and mental health has been a subject of growing …" at bounding box center [652, 447] width 970 height 118
click at [1110, 400] on textarea "The relationship between sleep and mental health has been a subject of growing …" at bounding box center [652, 447] width 970 height 118
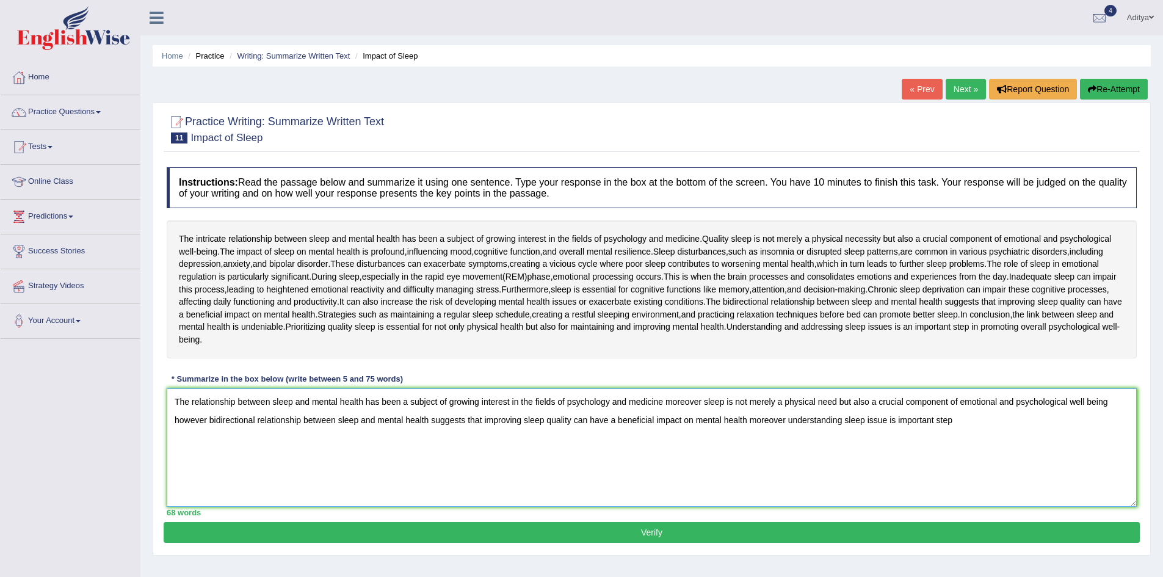
click at [896, 420] on textarea "The relationship between sleep and mental health has been a subject of growing …" at bounding box center [652, 447] width 970 height 118
click at [982, 423] on textarea "The relationship between sleep and mental health has been a subject of growing …" at bounding box center [652, 447] width 970 height 118
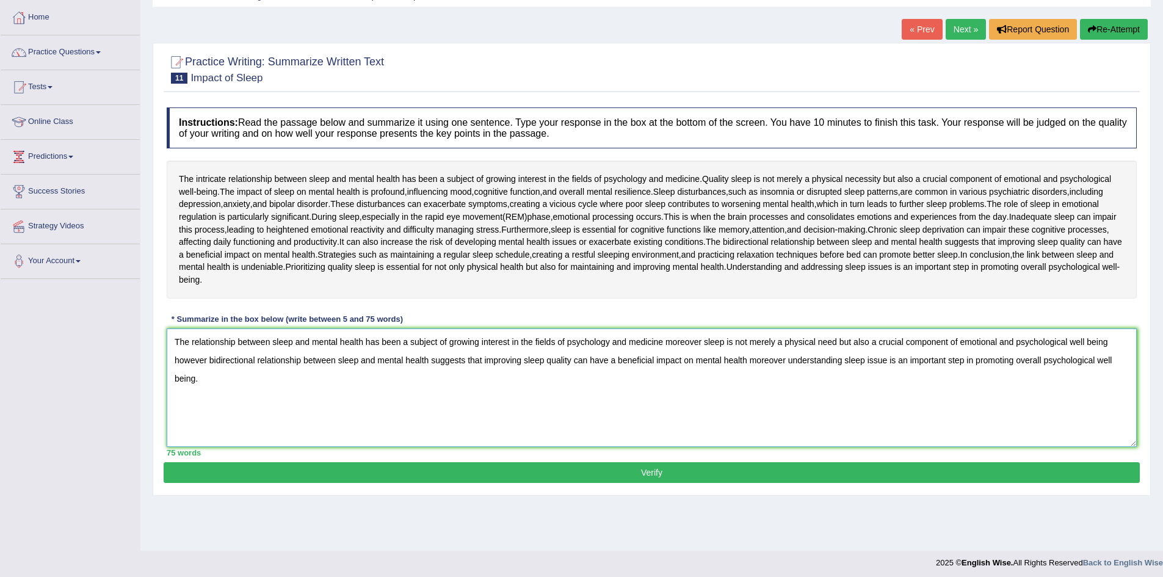
scroll to position [64, 0]
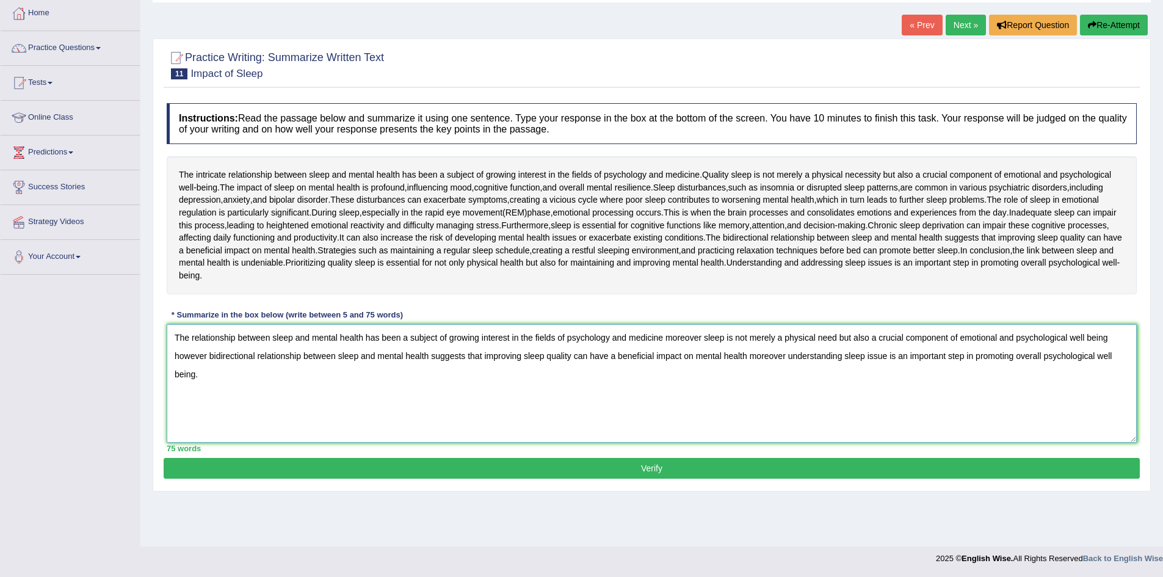
type textarea "The relationship between sleep and mental health has been a subject of growing …"
click at [739, 466] on button "Verify" at bounding box center [652, 468] width 976 height 21
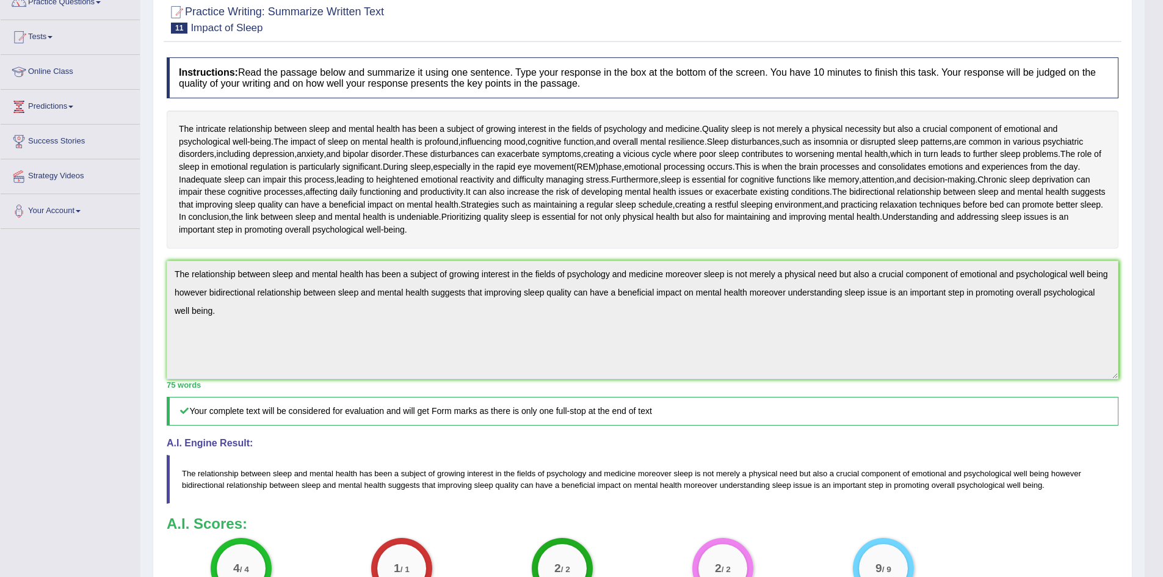
scroll to position [0, 0]
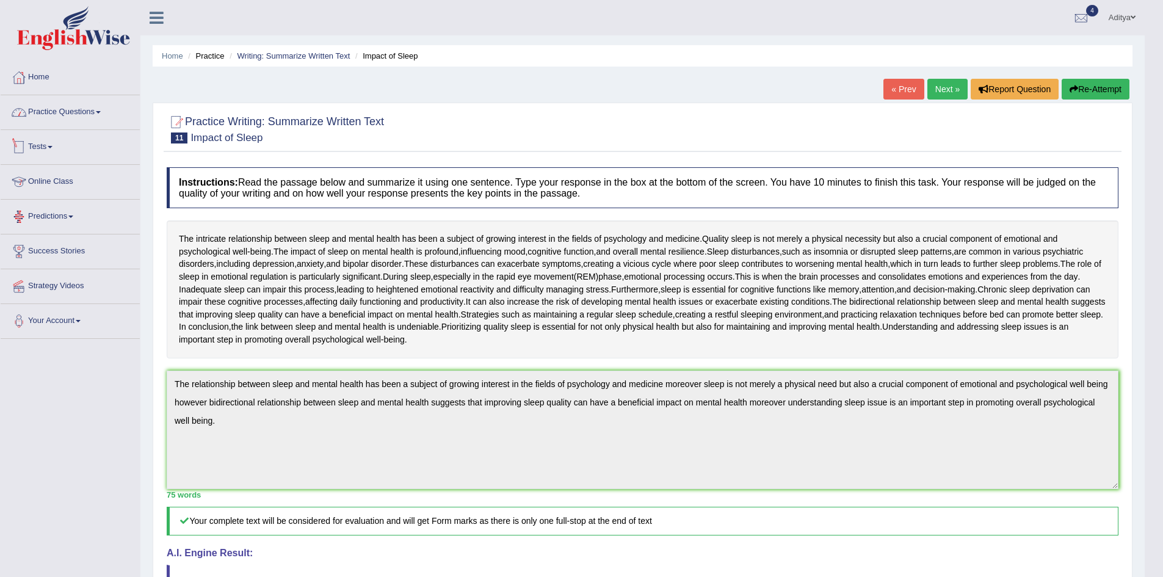
click at [96, 108] on link "Practice Questions" at bounding box center [70, 110] width 139 height 31
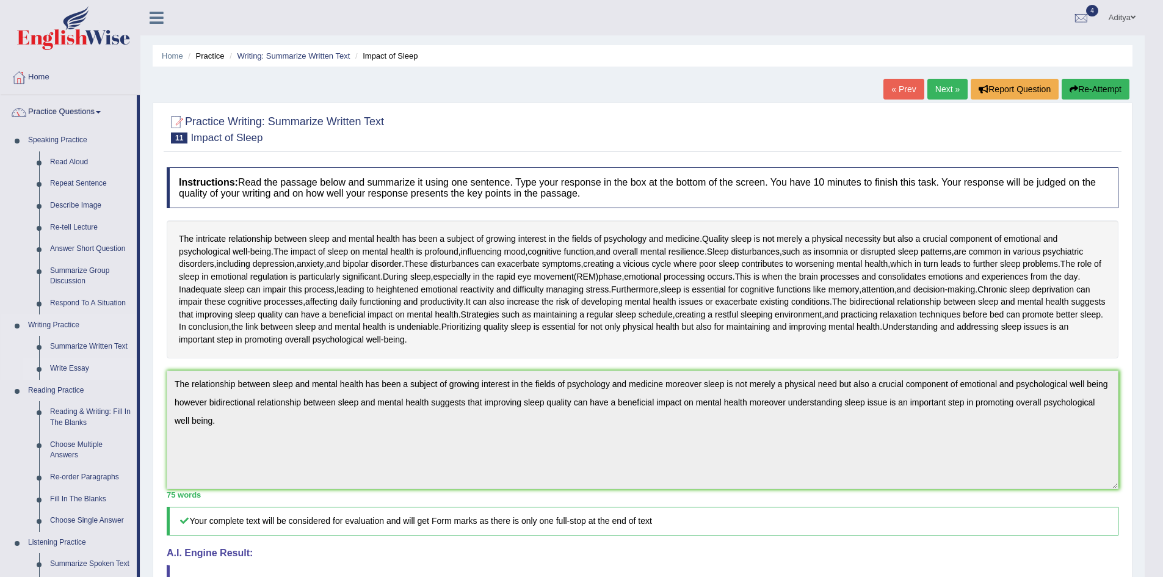
click at [75, 370] on link "Write Essay" at bounding box center [91, 369] width 92 height 22
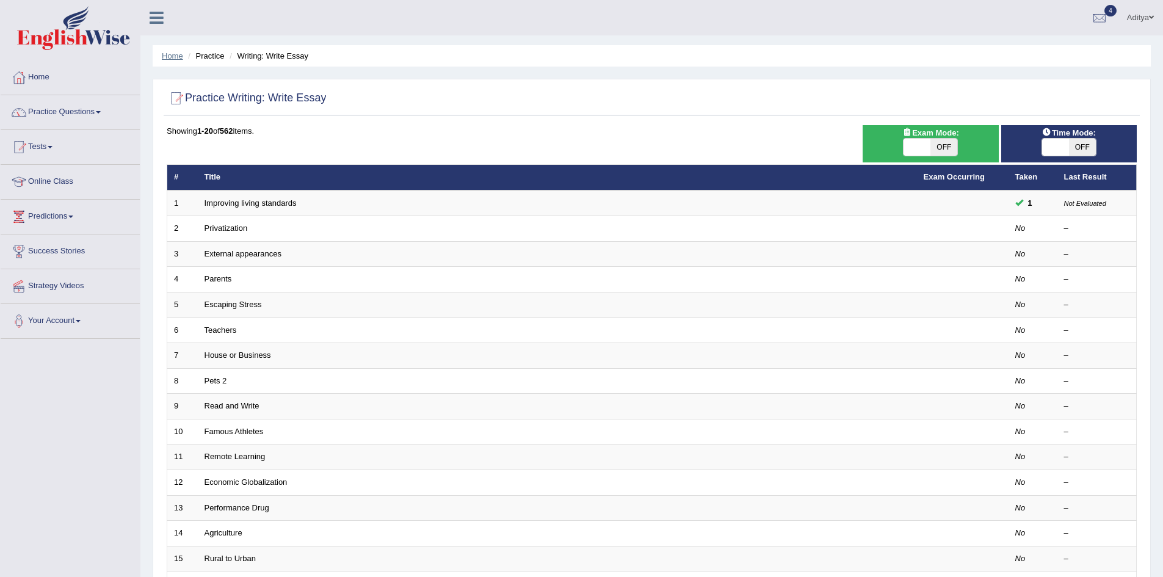
click at [169, 54] on link "Home" at bounding box center [172, 55] width 21 height 9
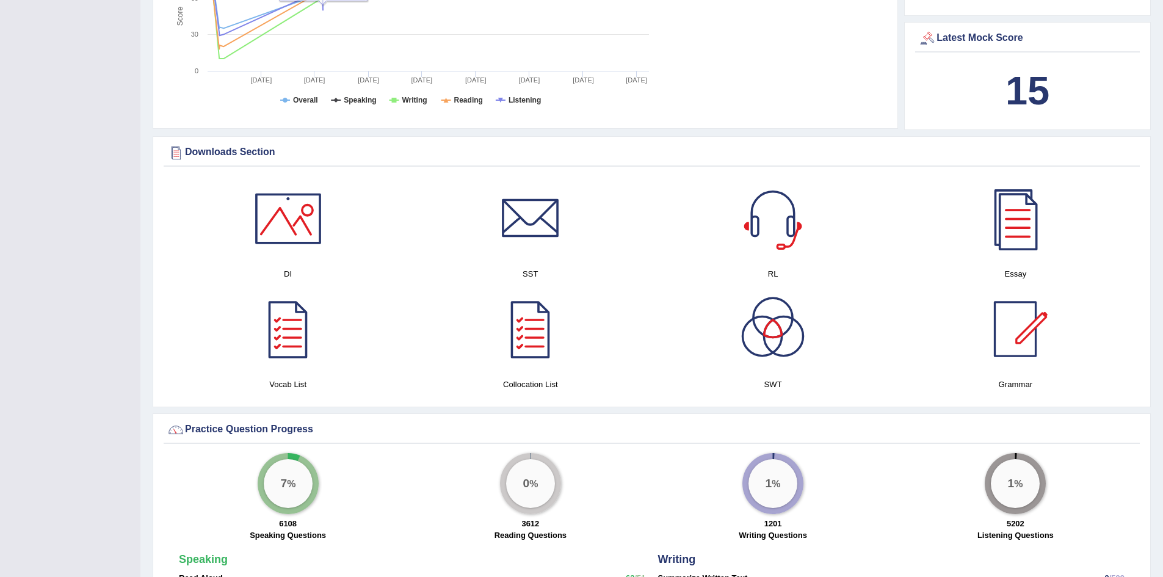
scroll to position [489, 0]
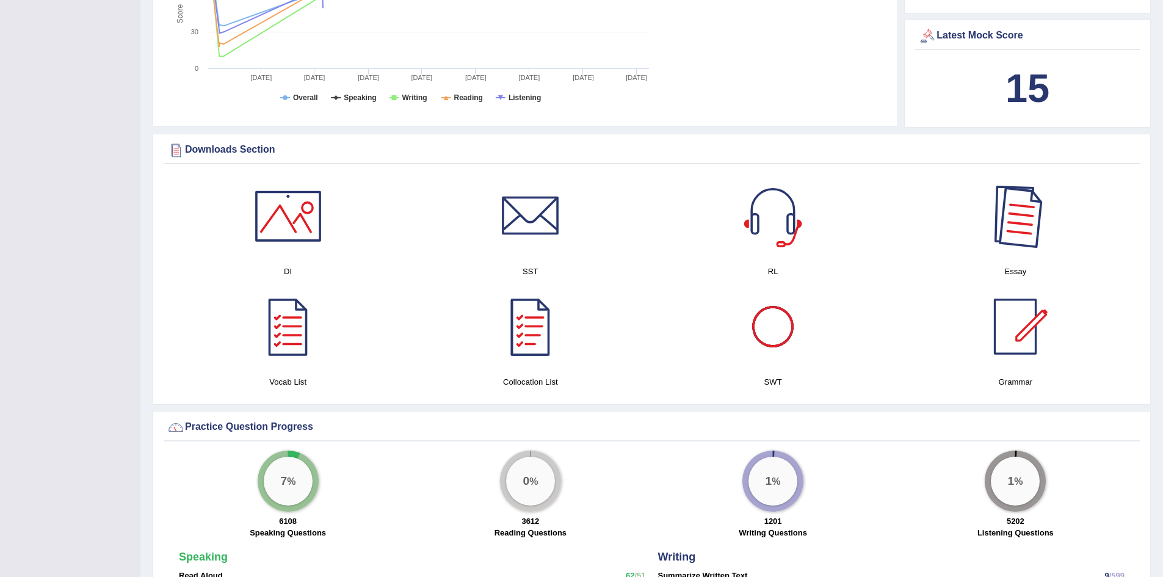
click at [1005, 212] on div at bounding box center [1015, 215] width 85 height 85
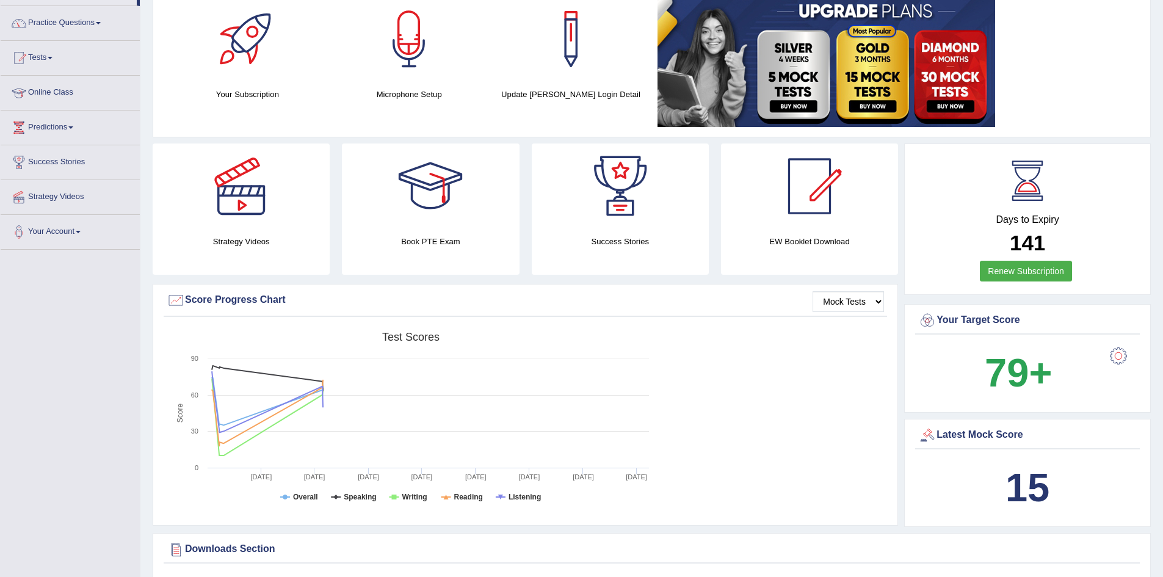
scroll to position [0, 0]
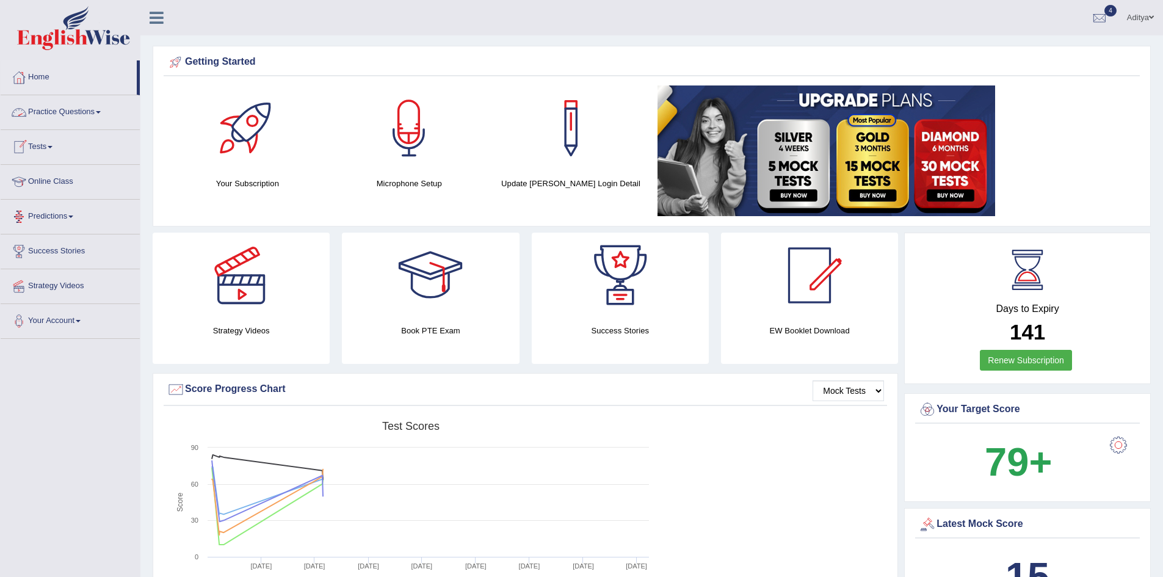
click at [100, 118] on link "Practice Questions" at bounding box center [70, 110] width 139 height 31
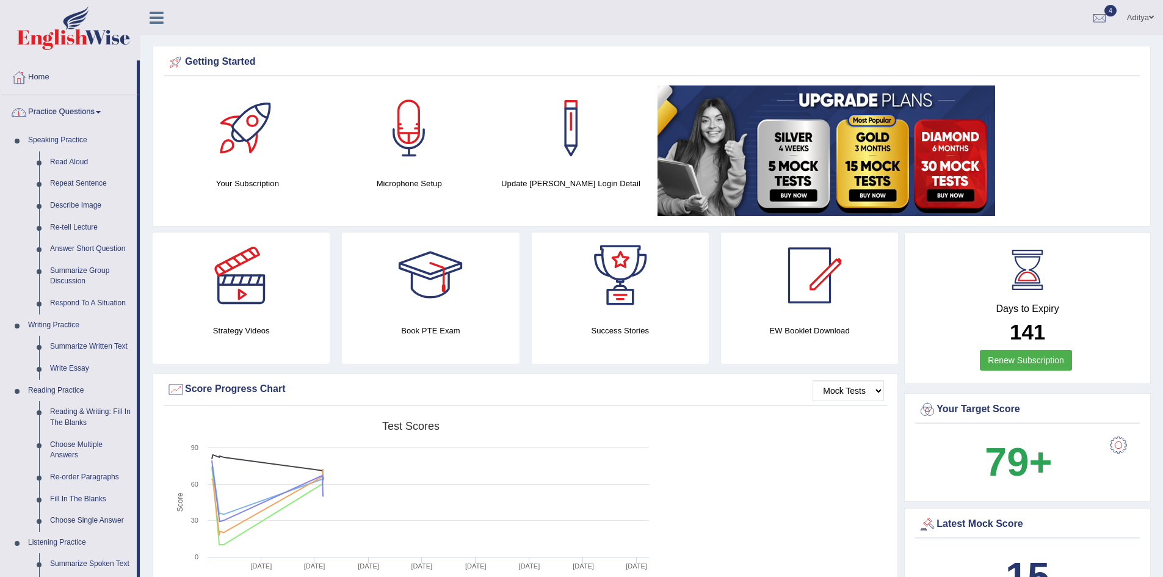
click at [102, 115] on link "Practice Questions" at bounding box center [69, 110] width 136 height 31
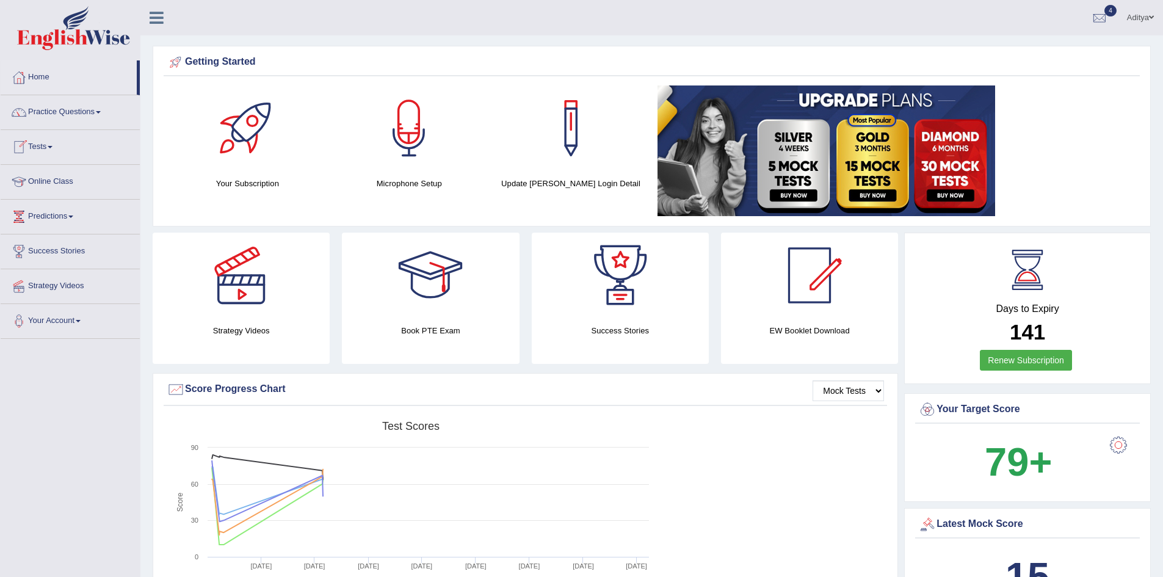
click at [51, 146] on link "Tests" at bounding box center [70, 145] width 139 height 31
click at [53, 147] on span at bounding box center [50, 147] width 5 height 2
click at [62, 118] on link "Practice Questions" at bounding box center [70, 110] width 139 height 31
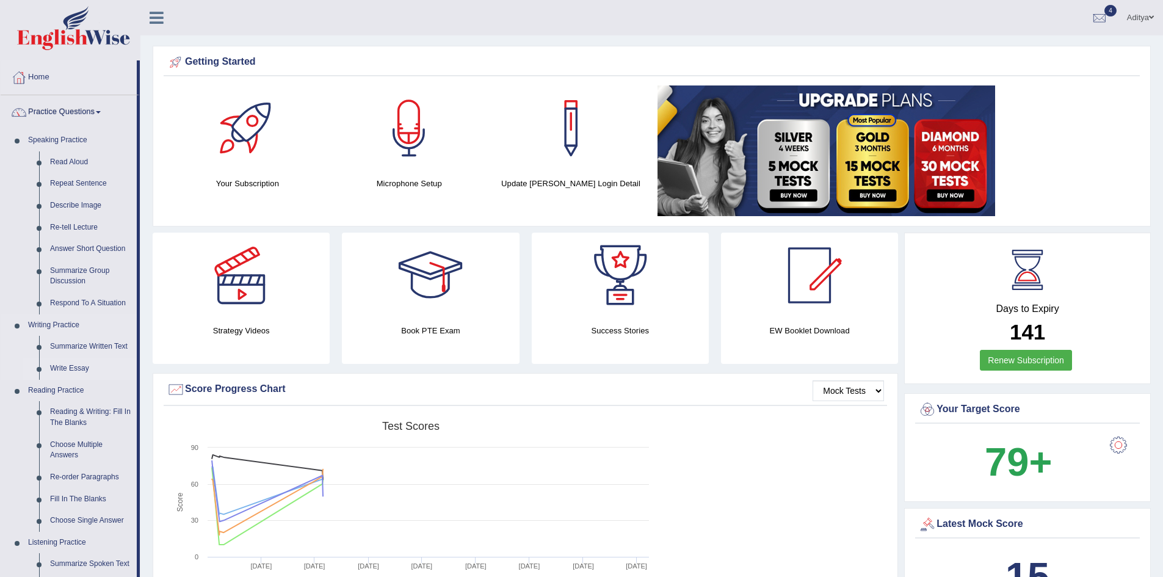
click at [65, 373] on link "Write Essay" at bounding box center [91, 369] width 92 height 22
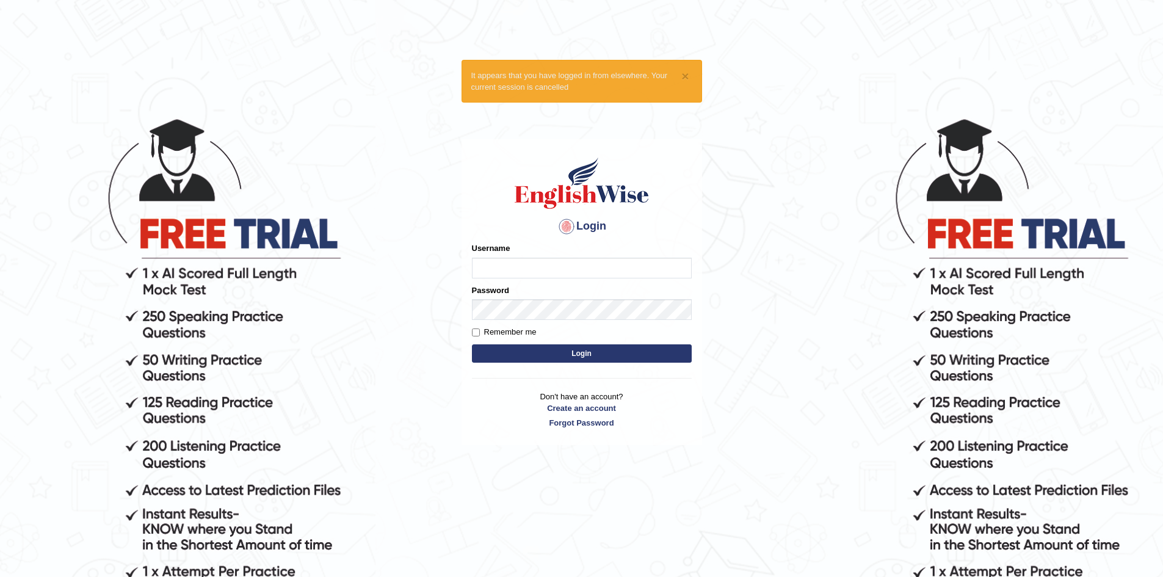
type input "Aditya1"
click at [547, 354] on button "Login" at bounding box center [582, 353] width 220 height 18
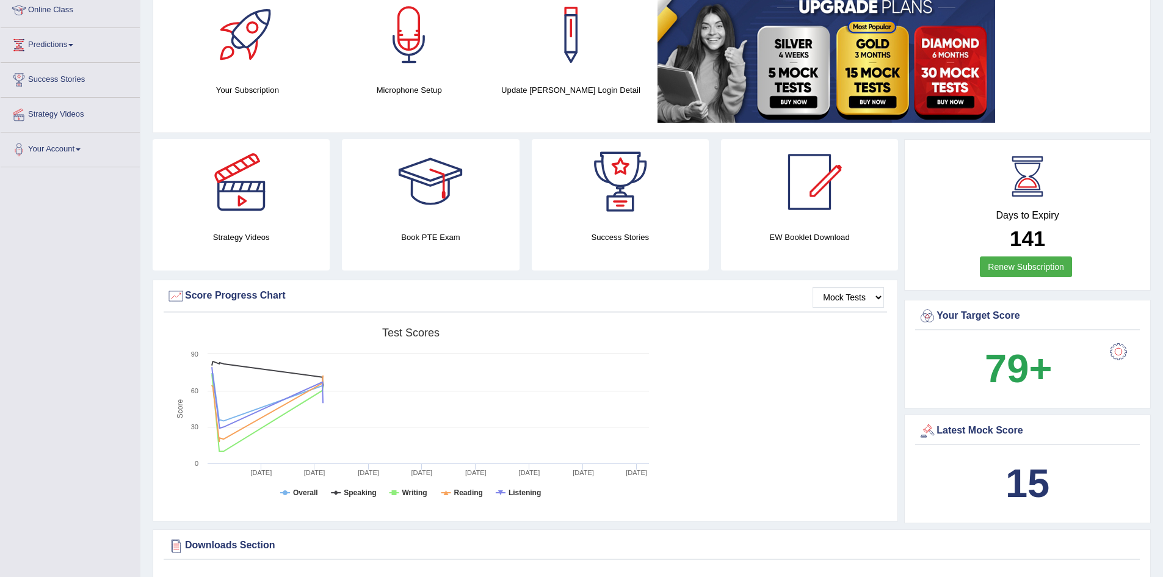
scroll to position [183, 0]
